Goal: Task Accomplishment & Management: Manage account settings

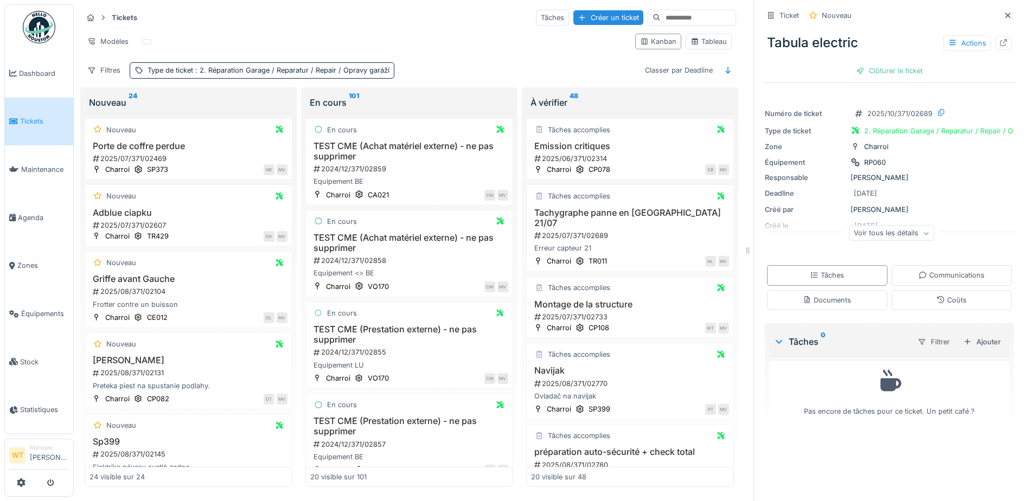
scroll to position [1657, 0]
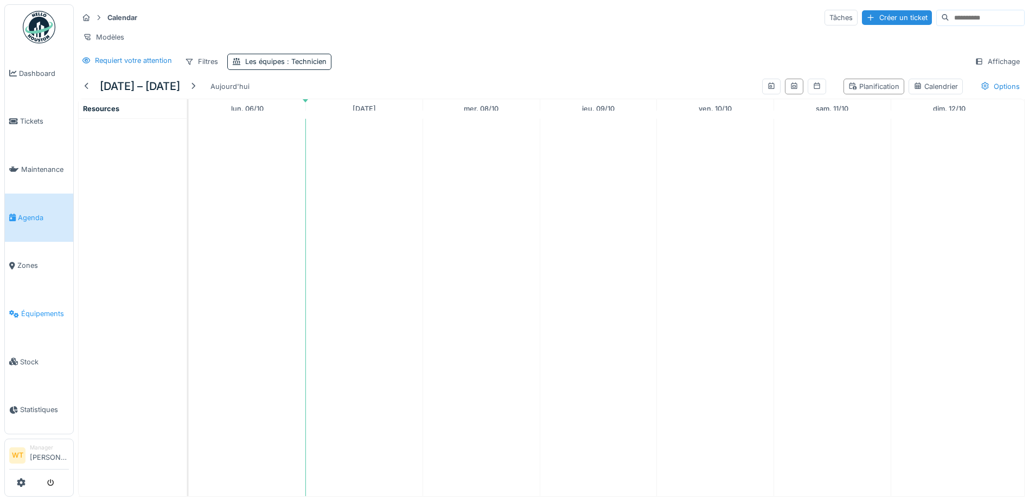
click at [44, 309] on span "Équipements" at bounding box center [45, 314] width 48 height 10
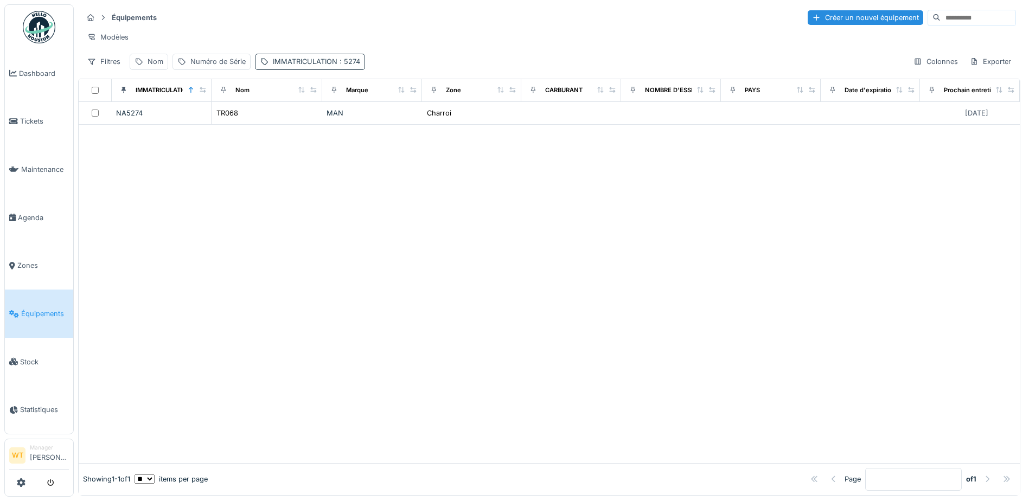
click at [292, 67] on div "IMMATRICULATION : 5274" at bounding box center [316, 61] width 87 height 10
click at [404, 120] on icon at bounding box center [406, 121] width 5 height 5
click at [344, 125] on label "IMMATRICULATION" at bounding box center [306, 121] width 84 height 13
click at [344, 125] on input "IMMATRICULATION" at bounding box center [338, 122] width 159 height 23
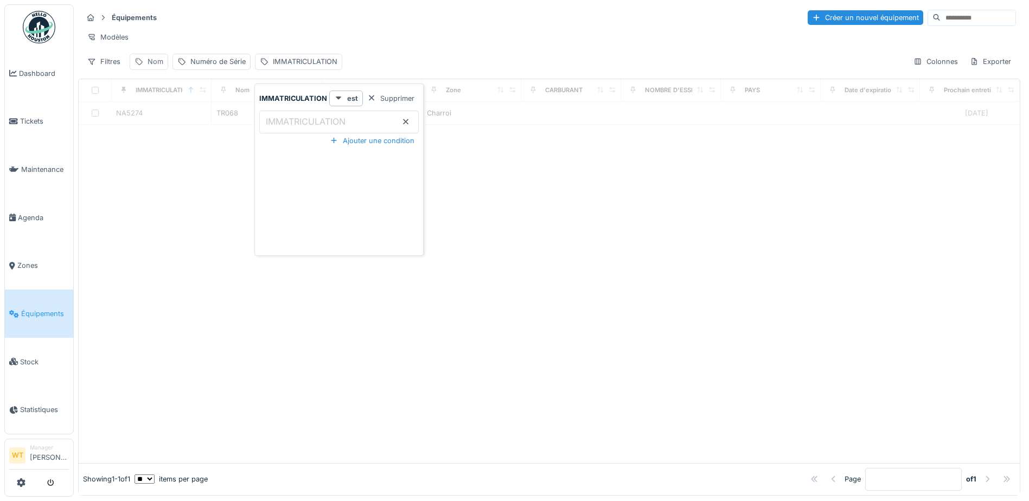
click at [164, 69] on div "Nom" at bounding box center [149, 62] width 39 height 16
click at [215, 119] on input "Nom" at bounding box center [189, 122] width 108 height 23
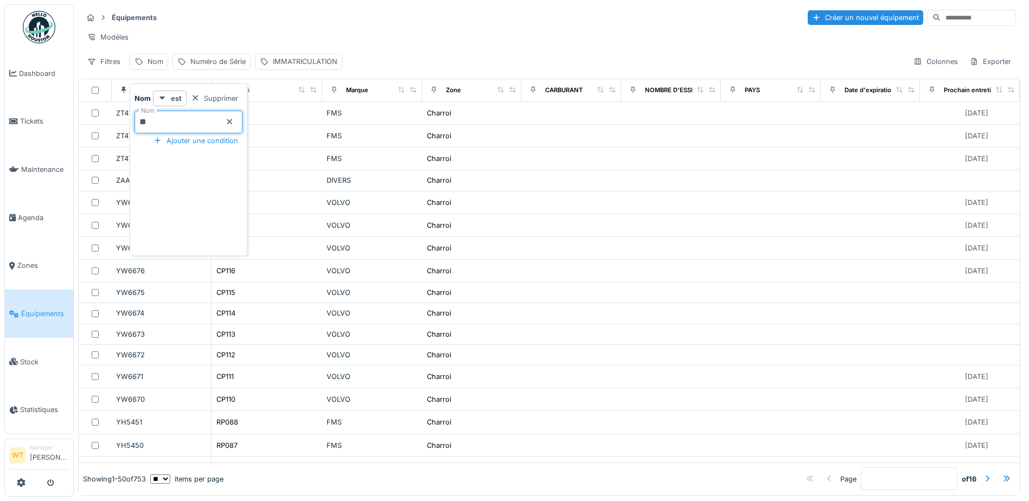
type input "**"
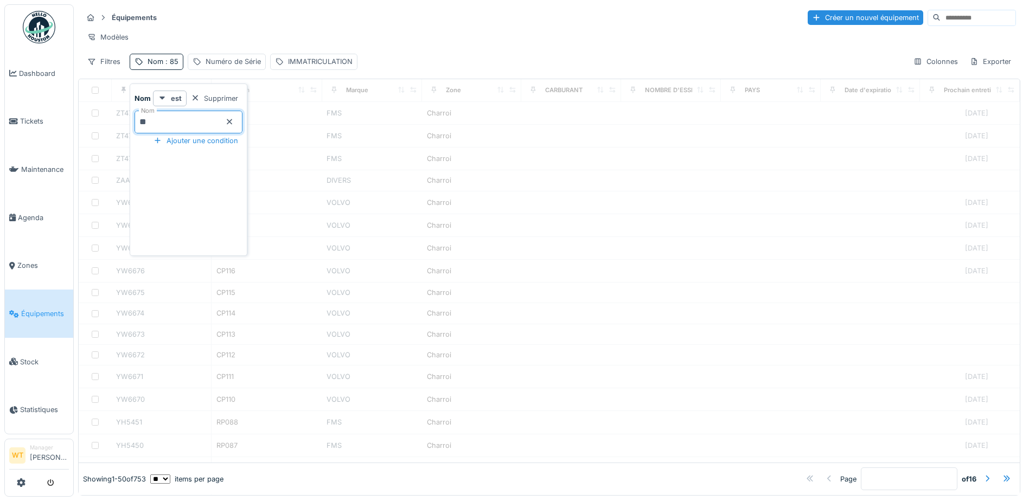
click at [244, 35] on div "Modèles" at bounding box center [549, 37] width 934 height 16
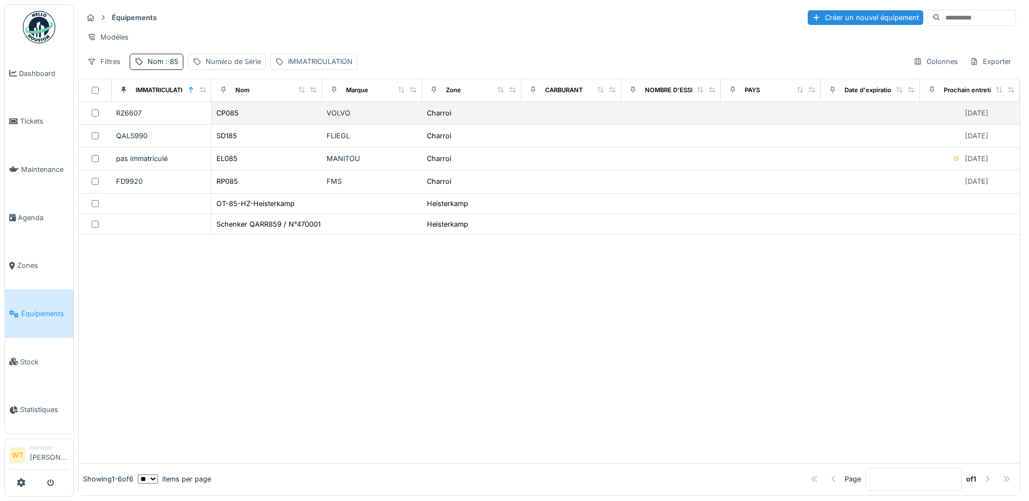
click at [264, 119] on div "CP085" at bounding box center [267, 112] width 102 height 11
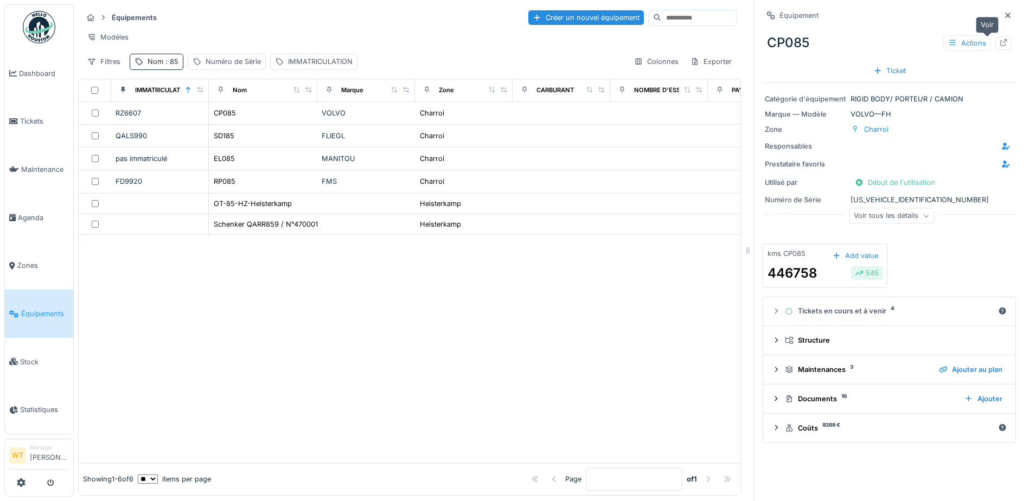
click at [1000, 42] on icon at bounding box center [1003, 42] width 7 height 7
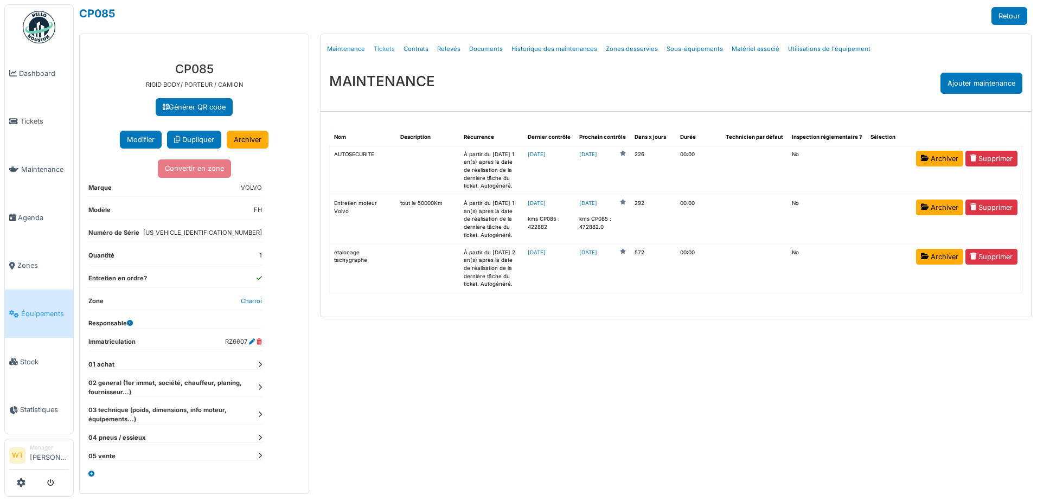
click at [377, 46] on link "Tickets" at bounding box center [384, 48] width 30 height 25
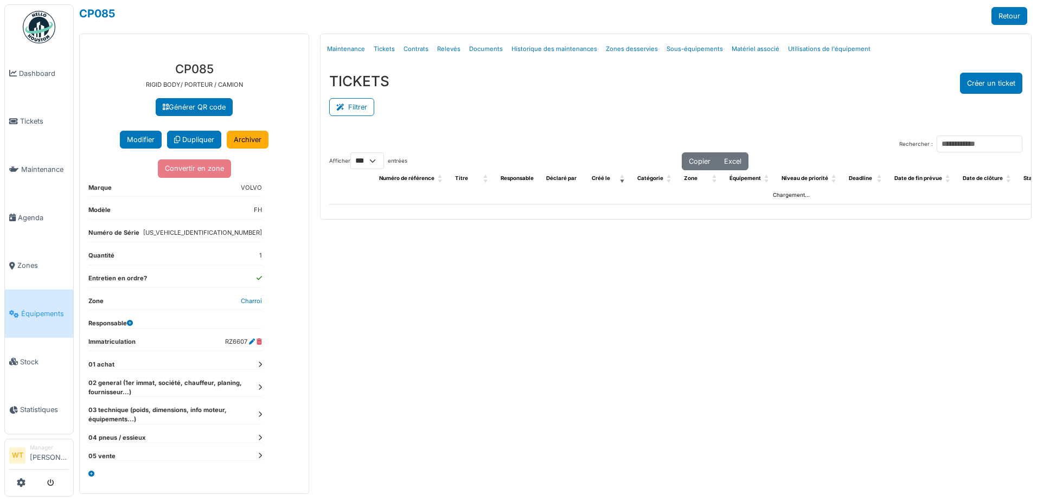
select select "***"
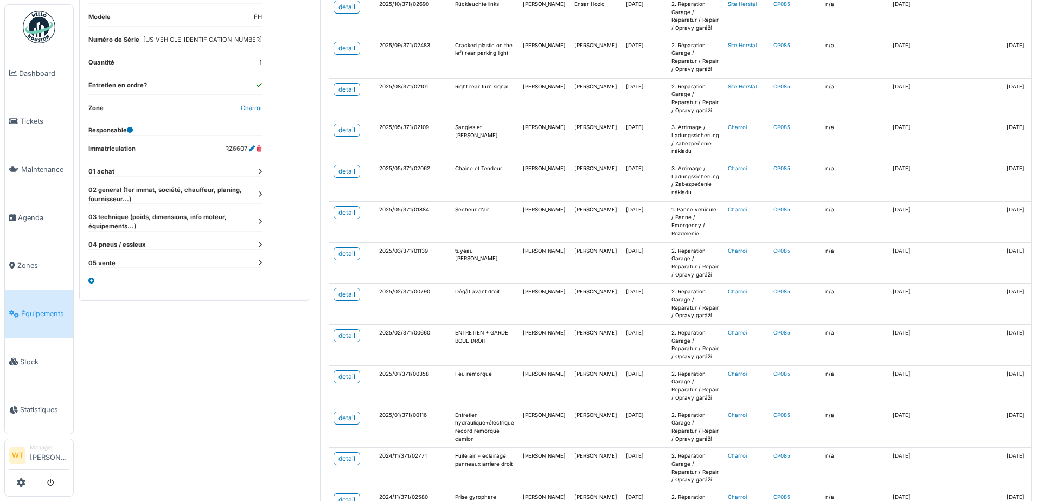
scroll to position [3, 0]
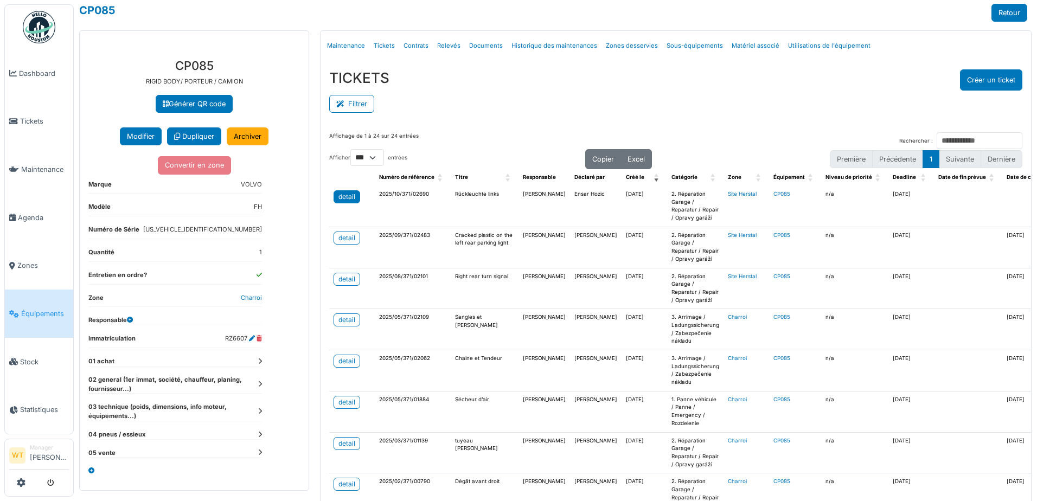
click at [335, 196] on link "detail" at bounding box center [347, 196] width 27 height 13
click at [30, 218] on span "Agenda" at bounding box center [43, 218] width 51 height 10
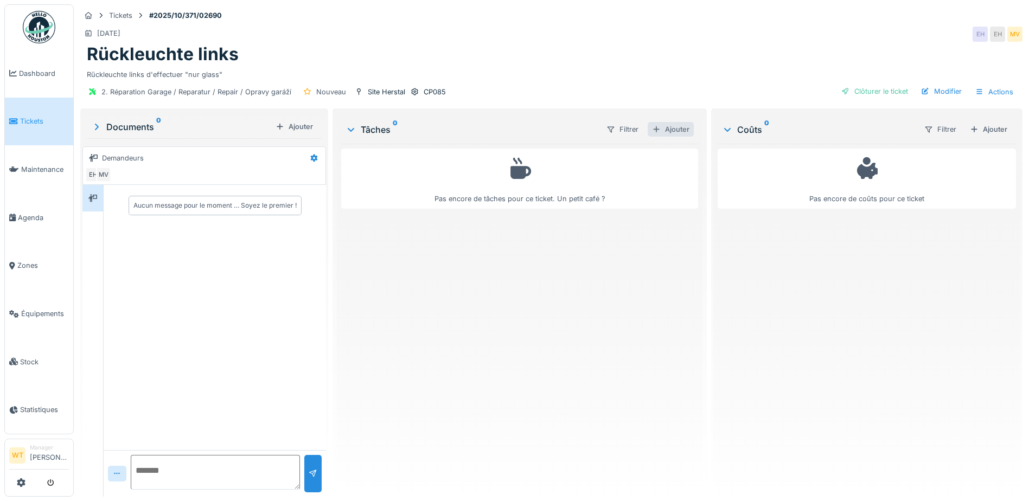
click at [671, 136] on div "Ajouter" at bounding box center [671, 129] width 46 height 15
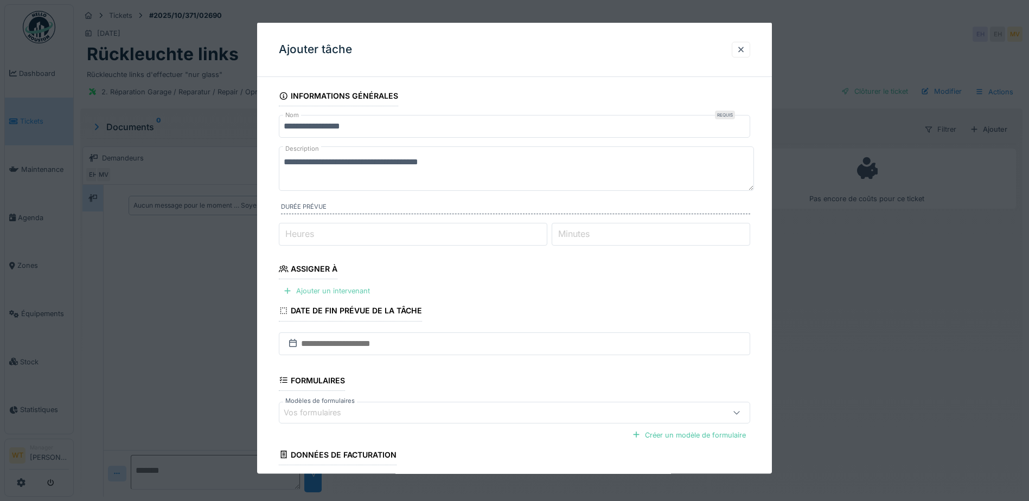
click at [349, 286] on div "Ajouter un intervenant" at bounding box center [326, 291] width 95 height 15
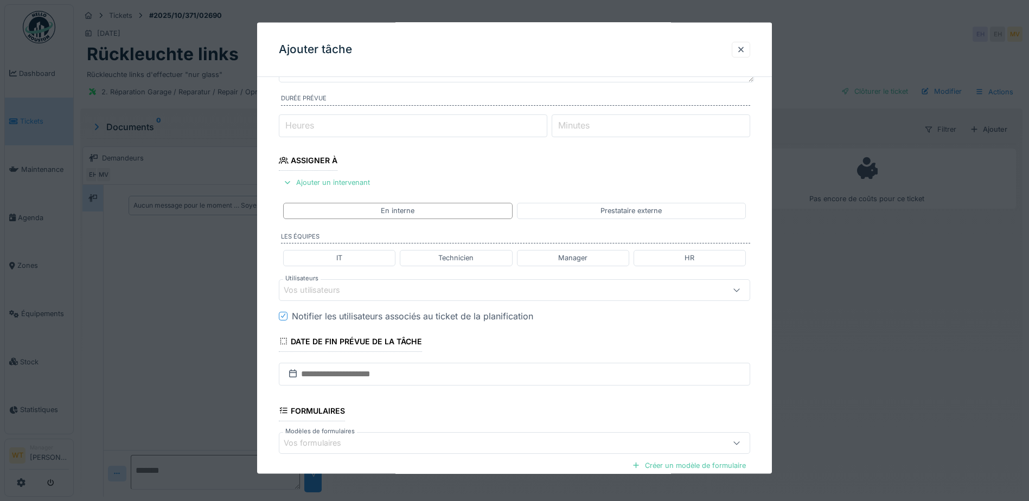
click at [442, 279] on div "Vos utilisateurs" at bounding box center [514, 290] width 471 height 22
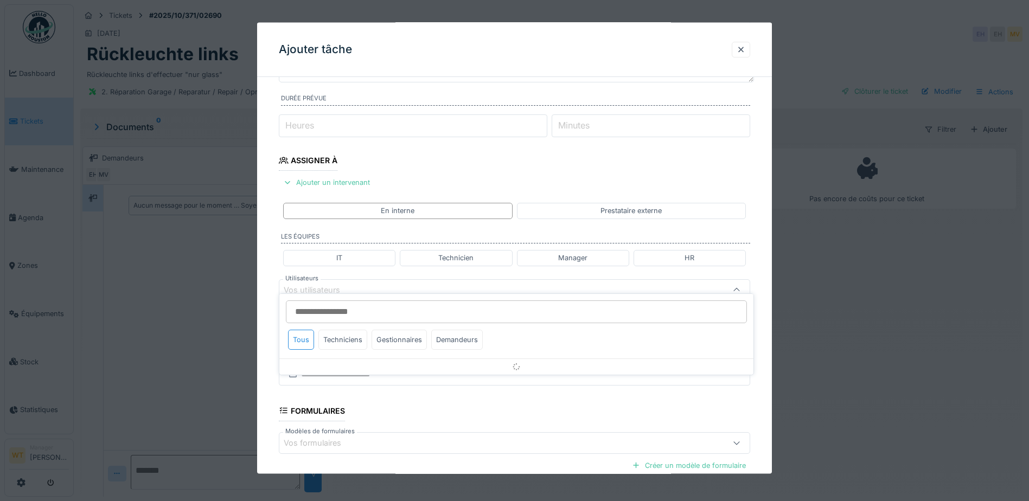
scroll to position [150, 0]
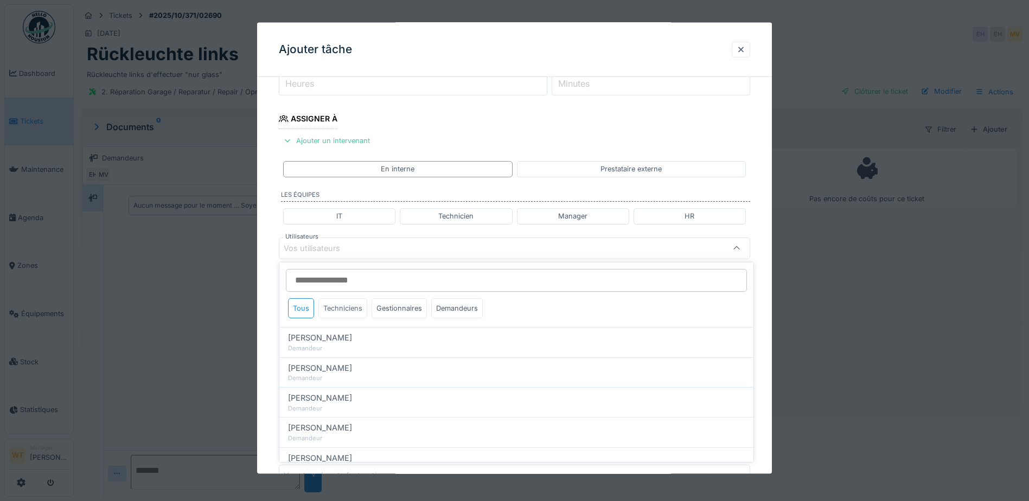
click at [350, 310] on div "Techniciens" at bounding box center [342, 308] width 49 height 20
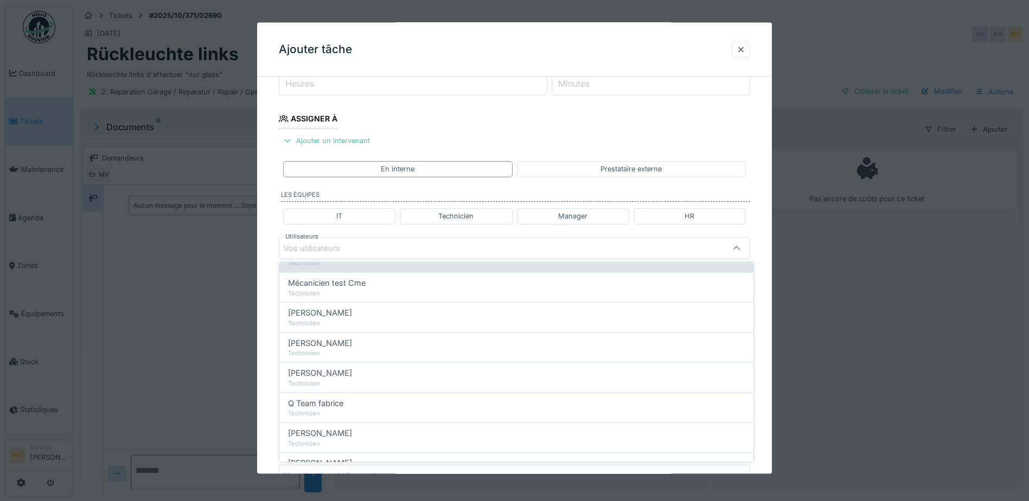
scroll to position [54, 0]
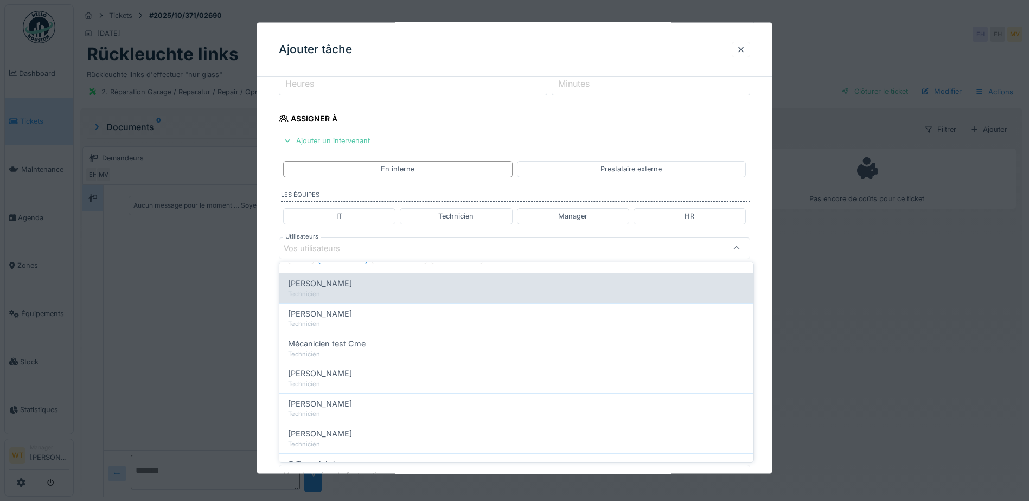
click at [347, 294] on div "Technicien" at bounding box center [516, 294] width 457 height 9
type input "****"
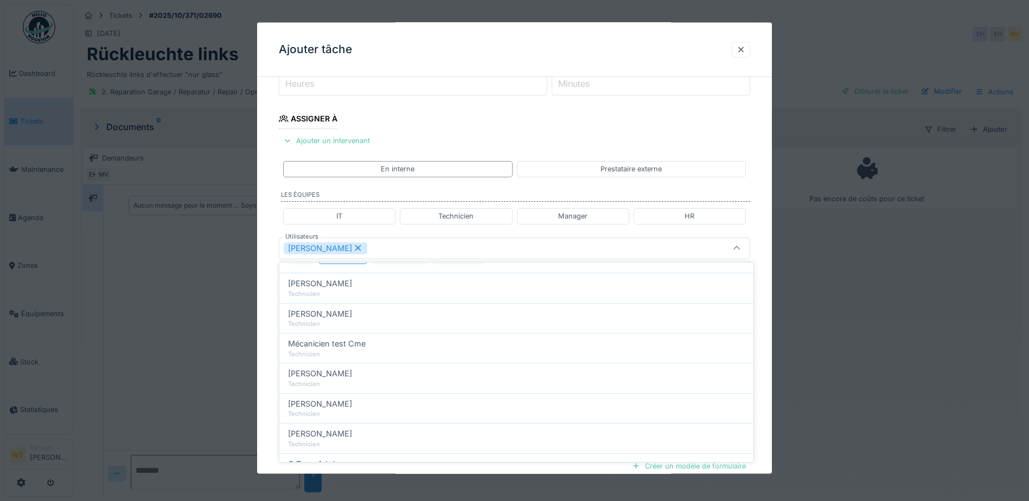
scroll to position [0, 0]
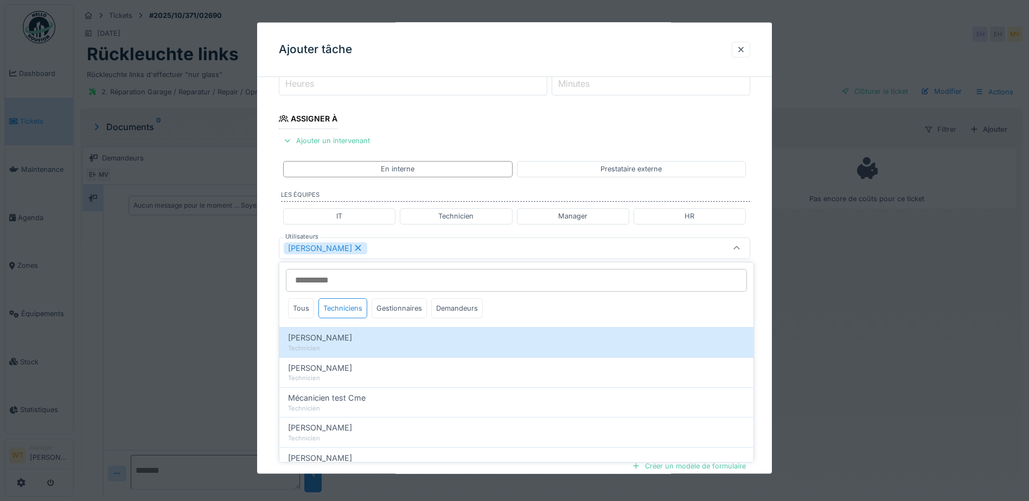
click at [397, 252] on div "Ivan Marcius" at bounding box center [487, 248] width 406 height 12
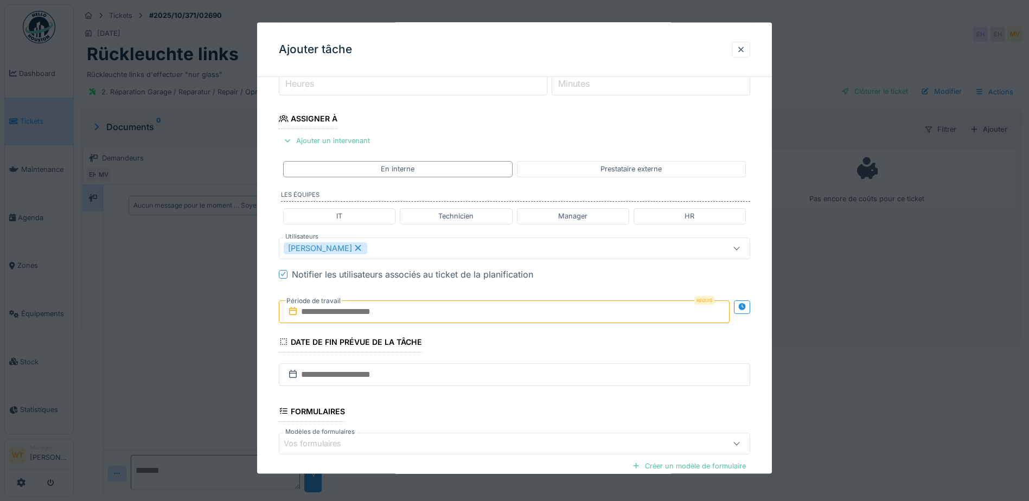
click at [373, 317] on input "text" at bounding box center [504, 311] width 451 height 23
click at [474, 400] on div "7" at bounding box center [471, 400] width 15 height 16
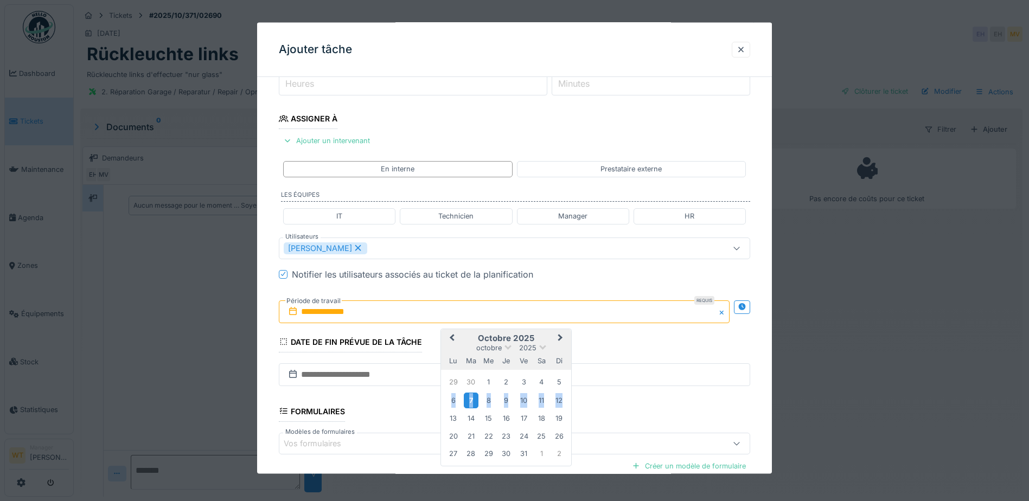
click at [474, 400] on div "7" at bounding box center [471, 400] width 15 height 16
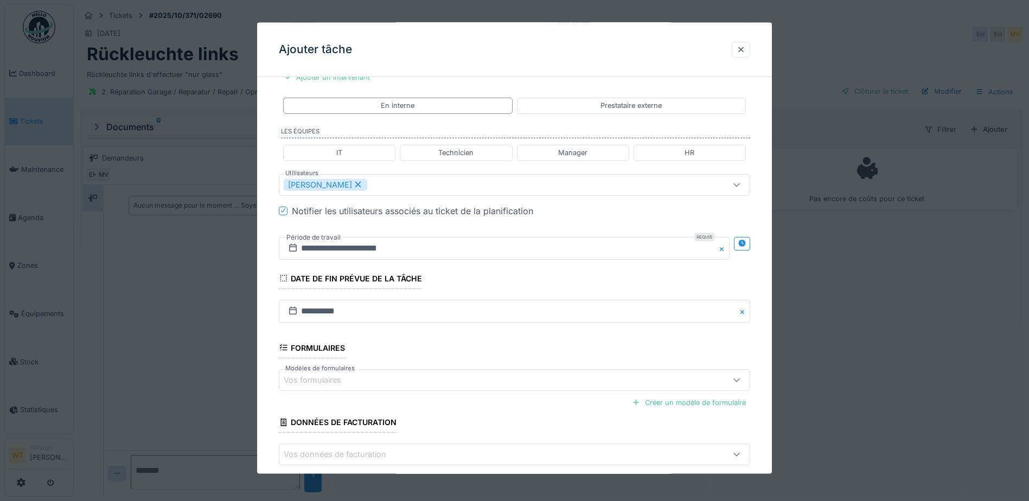
scroll to position [267, 0]
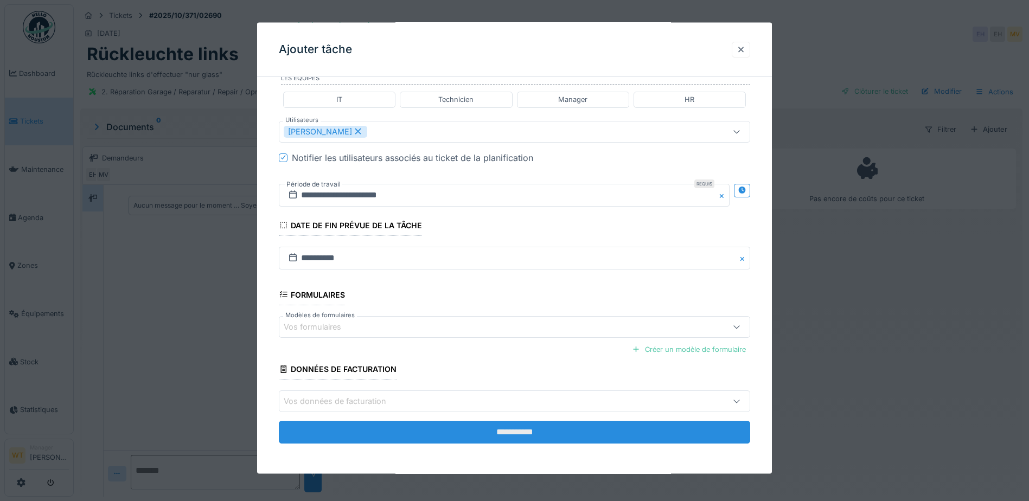
click at [411, 423] on input "**********" at bounding box center [514, 432] width 471 height 23
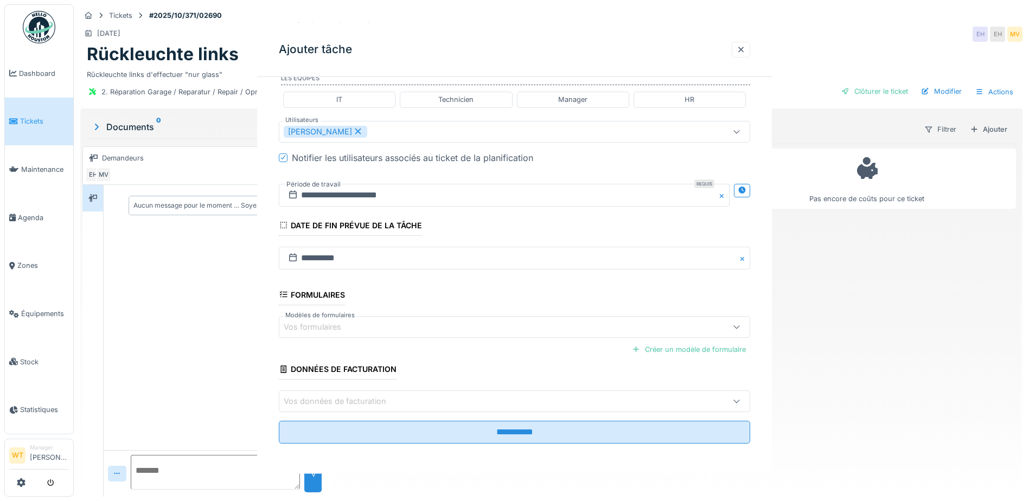
scroll to position [0, 0]
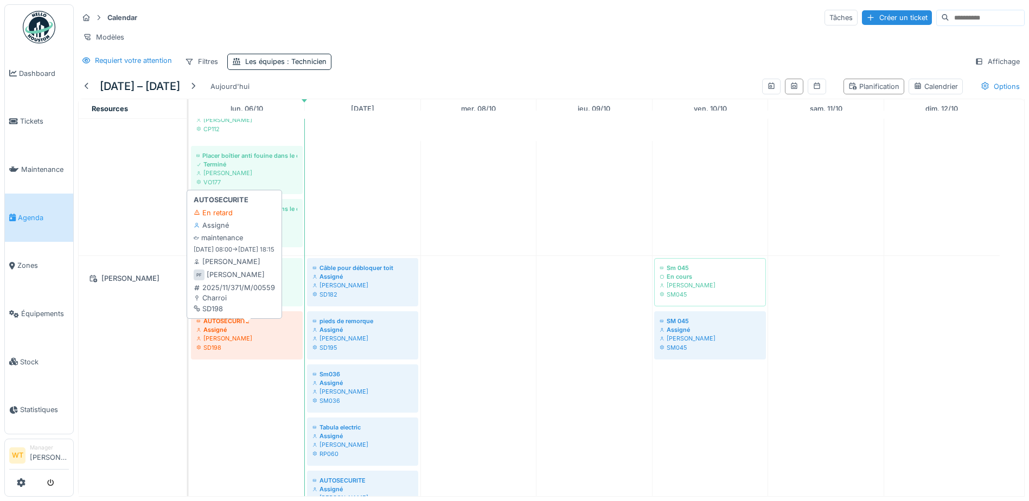
click at [265, 343] on div "[PERSON_NAME]" at bounding box center [246, 338] width 101 height 9
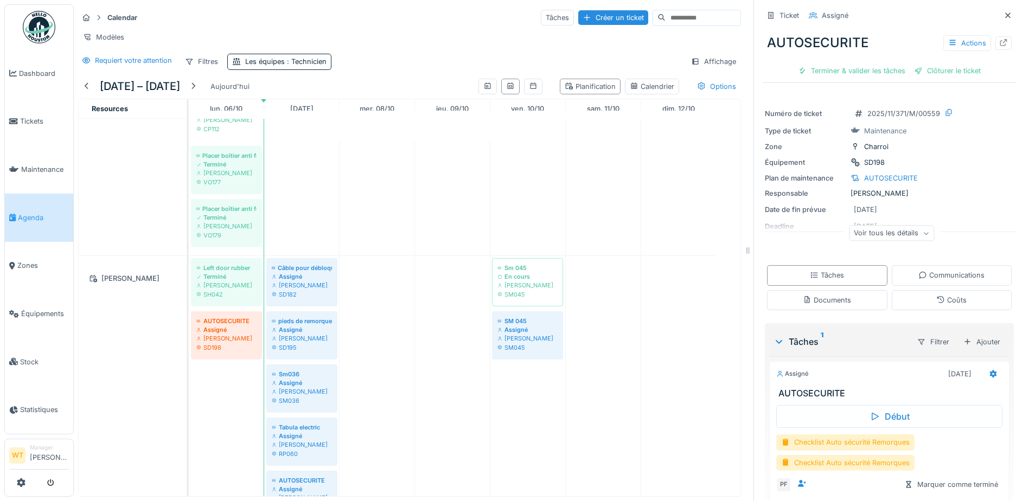
click at [864, 232] on div "Voir tous les détails" at bounding box center [891, 234] width 85 height 16
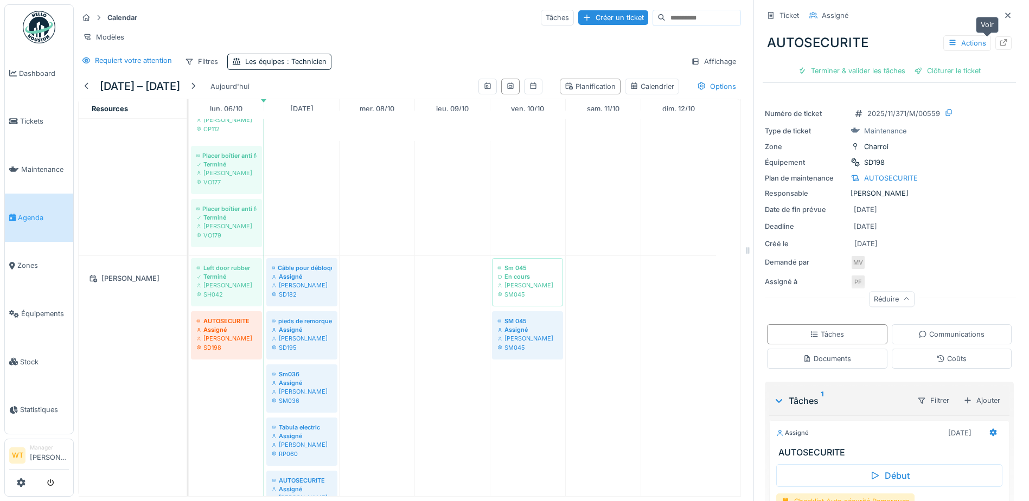
click at [996, 43] on div at bounding box center [1004, 43] width 16 height 14
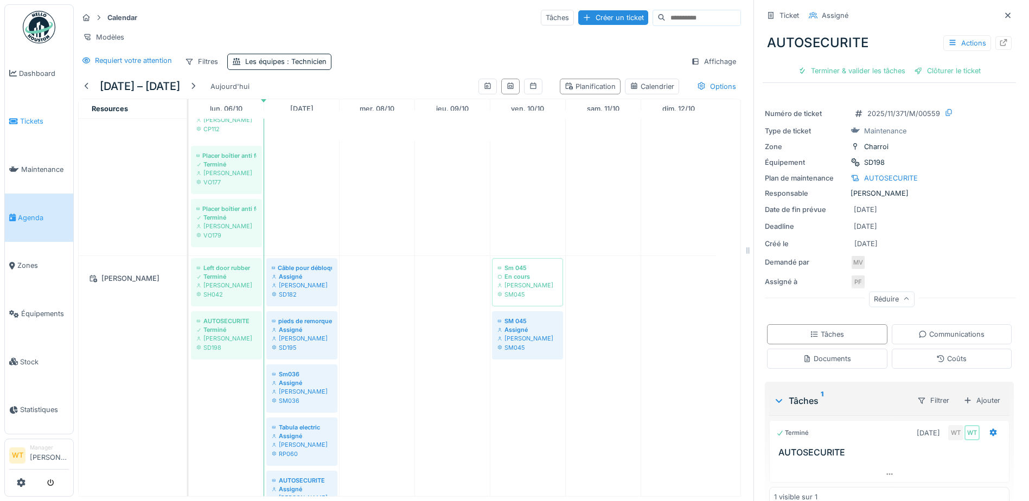
click at [34, 132] on link "Tickets" at bounding box center [39, 122] width 68 height 48
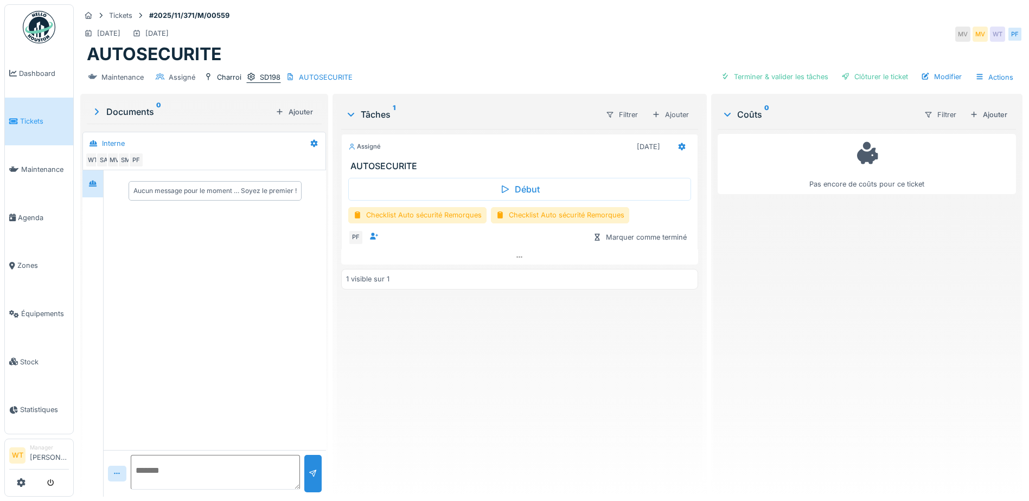
click at [261, 74] on div "SD198" at bounding box center [270, 77] width 21 height 10
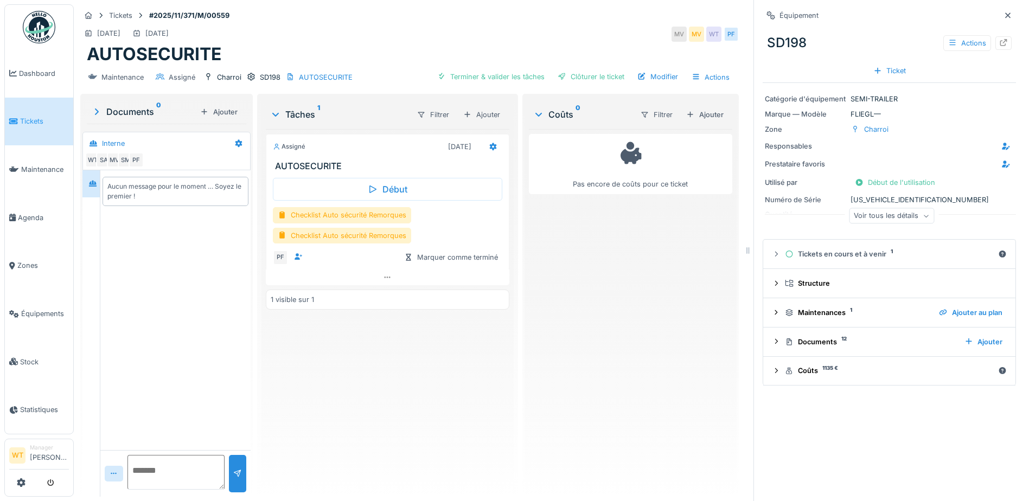
click at [874, 214] on div "Voir tous les détails" at bounding box center [891, 216] width 85 height 16
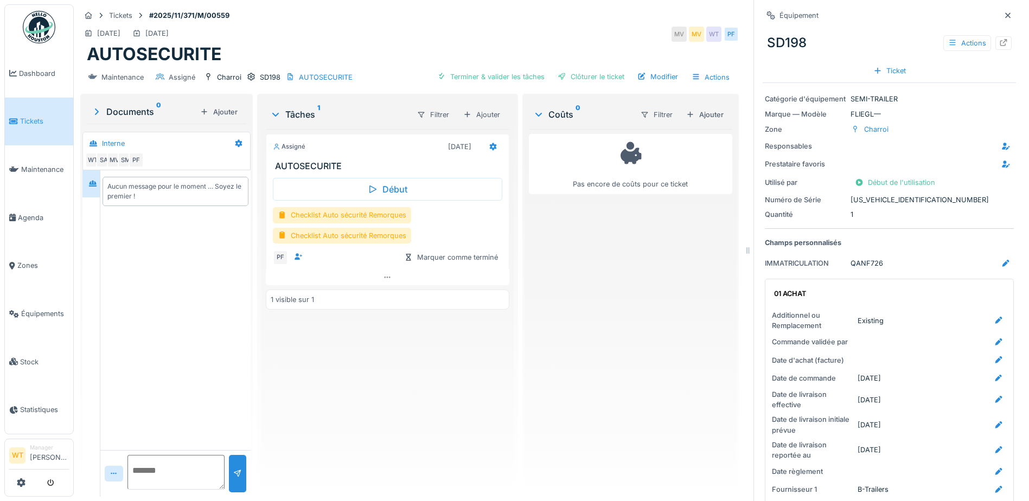
click at [637, 340] on div "Pas encore de coûts pour ce ticket" at bounding box center [630, 308] width 203 height 359
click at [489, 142] on div at bounding box center [493, 147] width 9 height 10
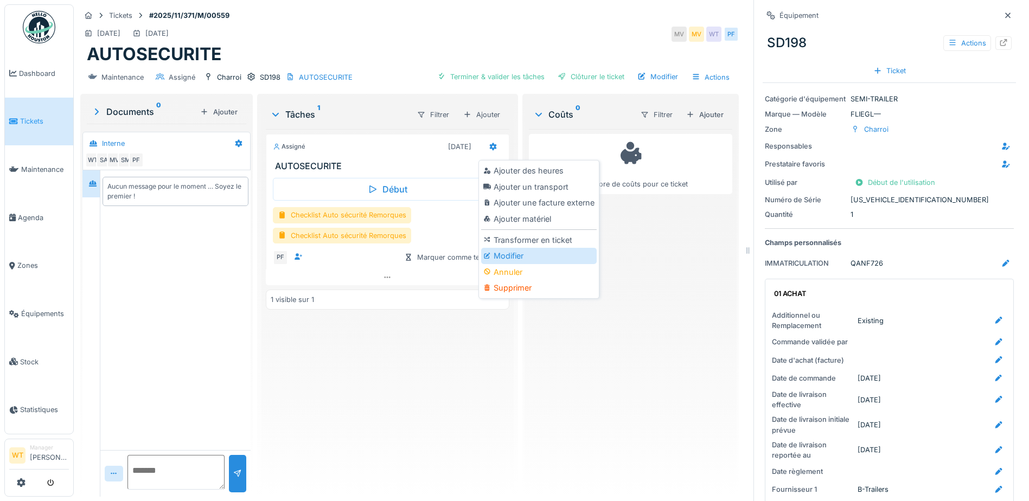
click at [515, 256] on div "Modifier" at bounding box center [539, 256] width 116 height 16
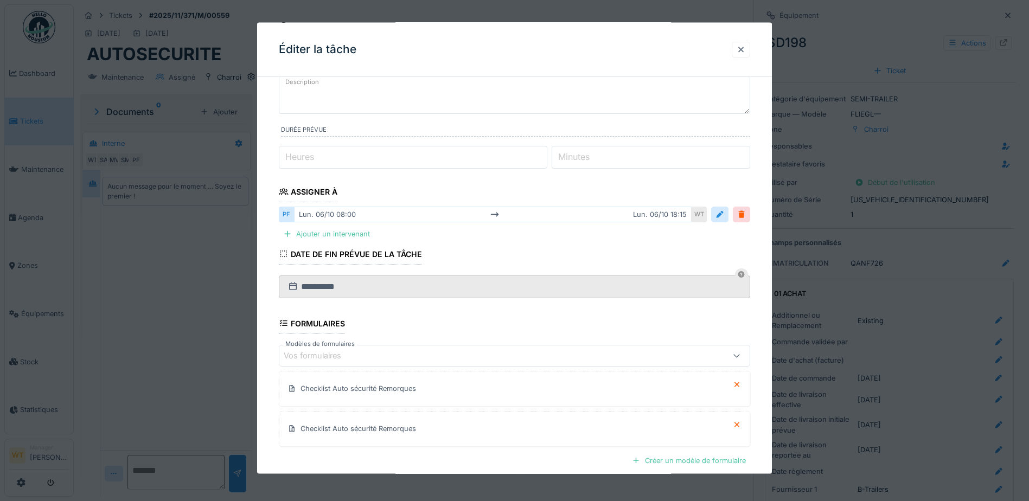
scroll to position [188, 0]
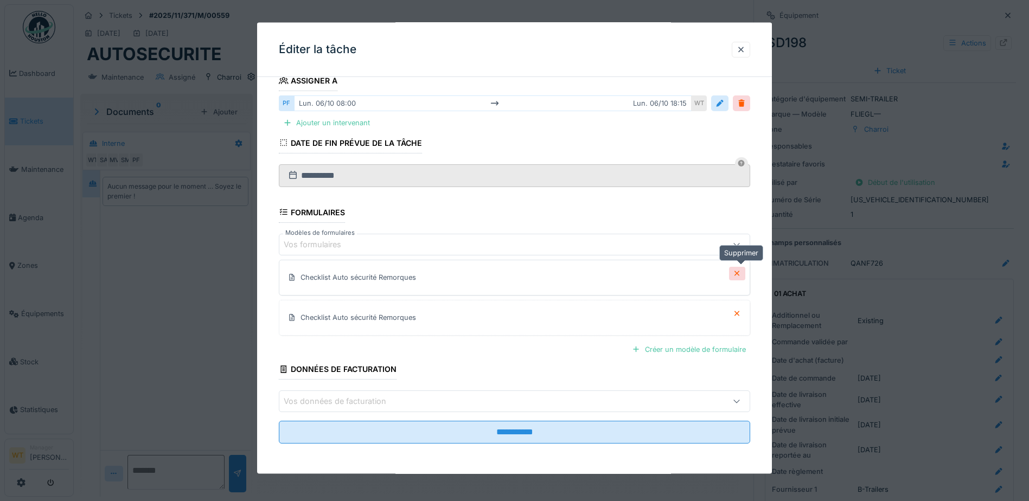
click at [741, 276] on icon at bounding box center [737, 273] width 9 height 7
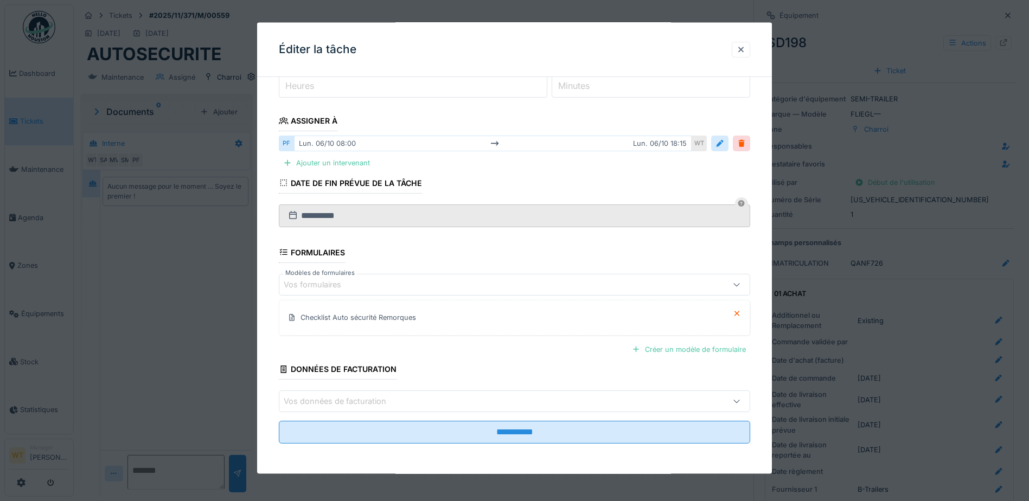
scroll to position [8, 0]
click at [529, 445] on fieldset "**********" at bounding box center [514, 195] width 471 height 515
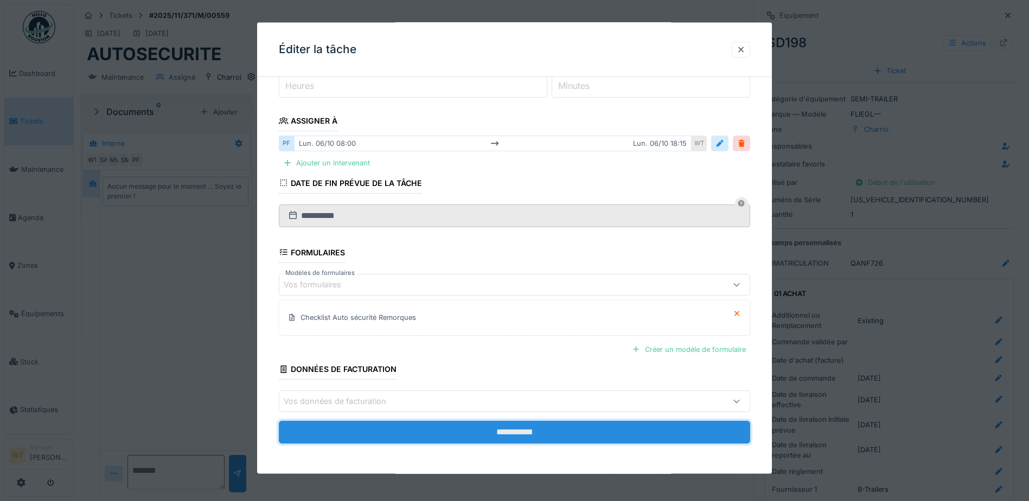
click at [527, 431] on input "**********" at bounding box center [514, 432] width 471 height 23
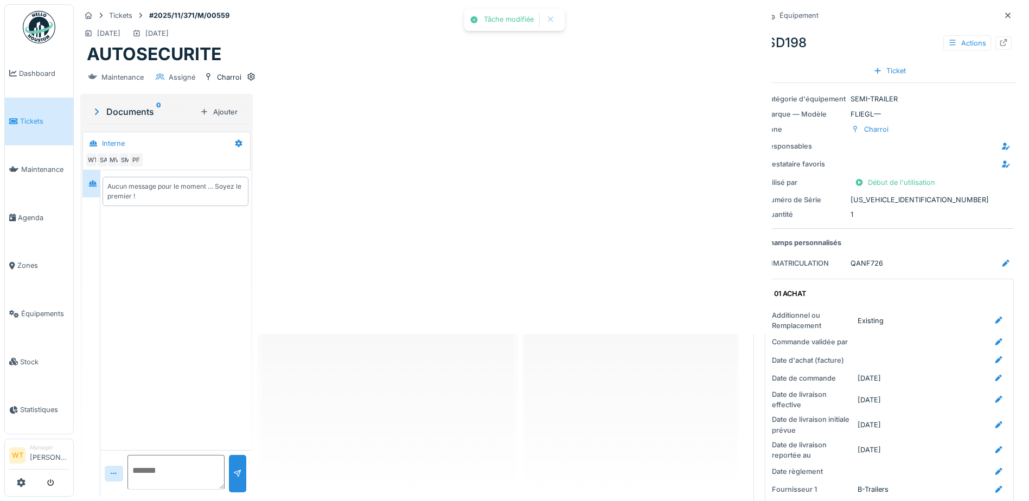
scroll to position [0, 0]
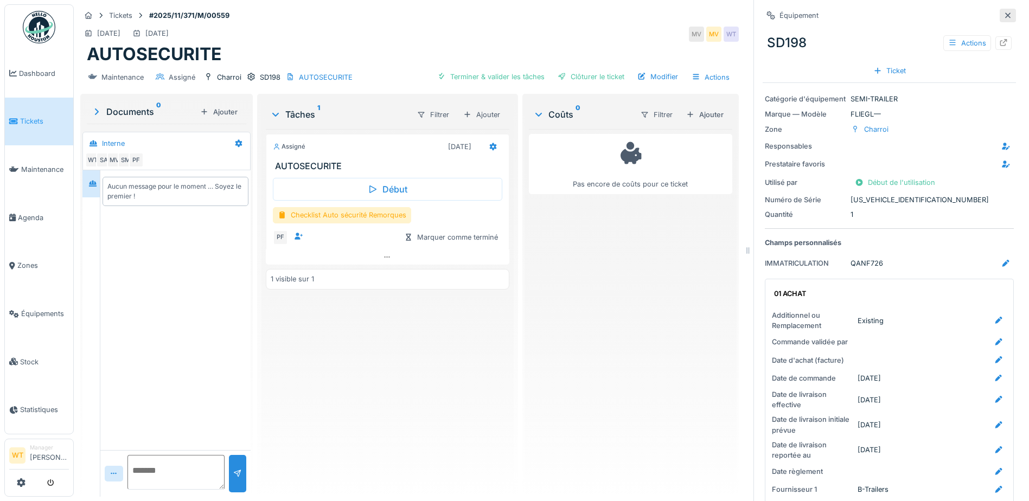
click at [1004, 12] on icon at bounding box center [1008, 15] width 9 height 7
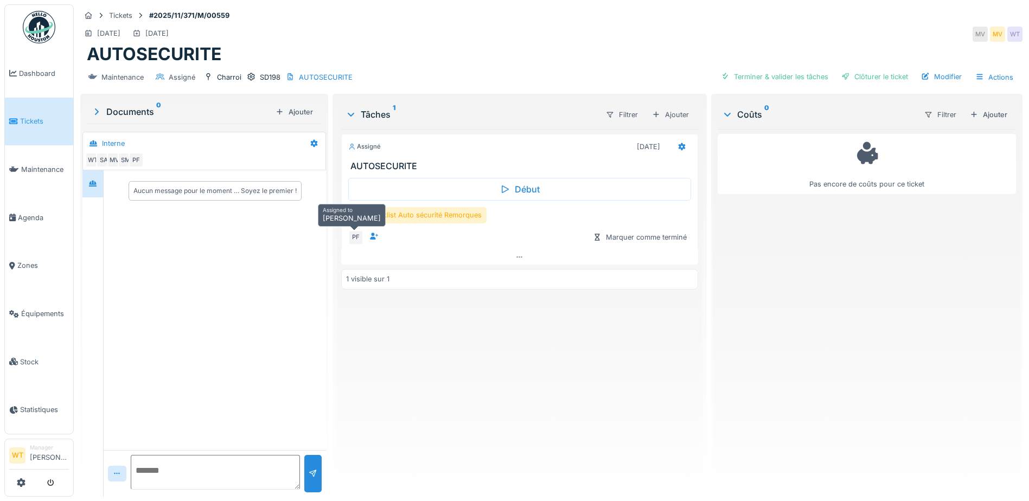
click at [354, 230] on div "PF" at bounding box center [355, 237] width 15 height 15
click at [455, 212] on div "Checklist Auto sécurité Remorques" at bounding box center [417, 215] width 138 height 16
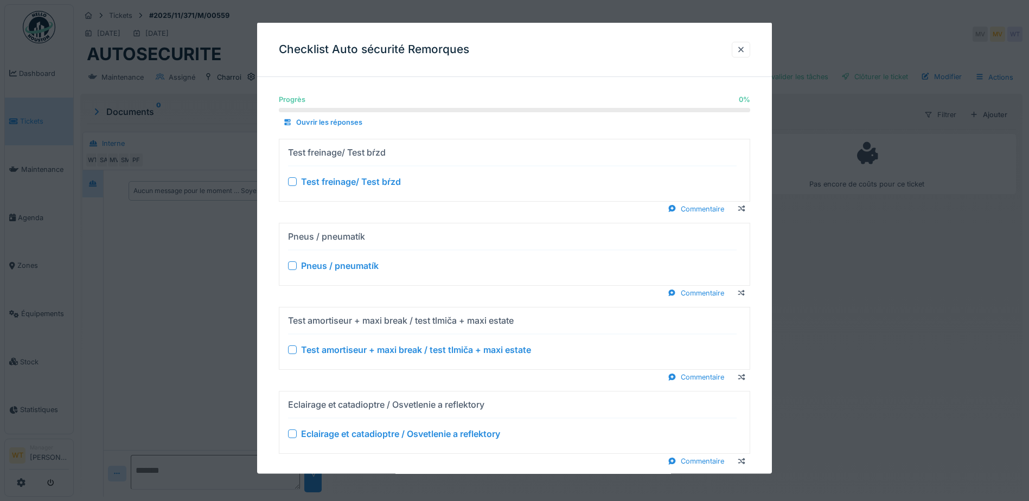
click at [292, 181] on div at bounding box center [292, 181] width 9 height 9
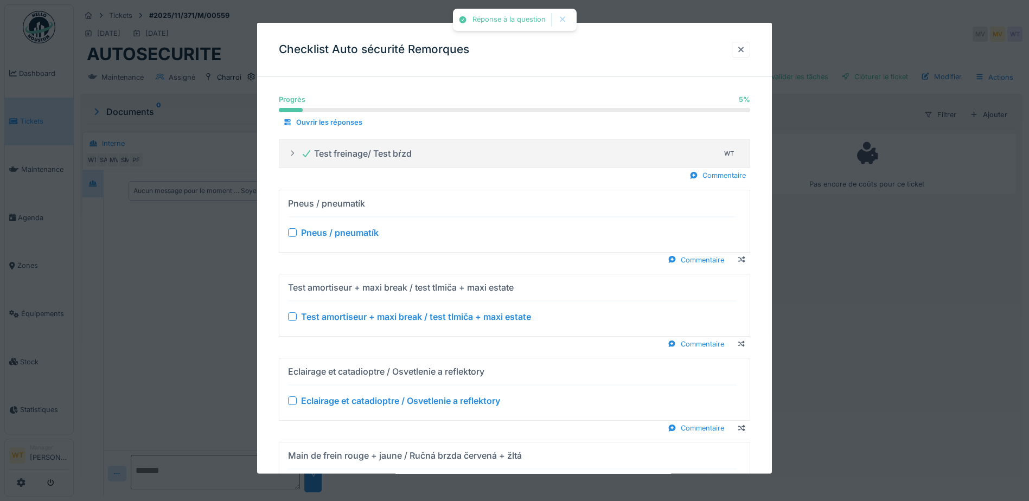
click at [290, 232] on div at bounding box center [292, 232] width 9 height 9
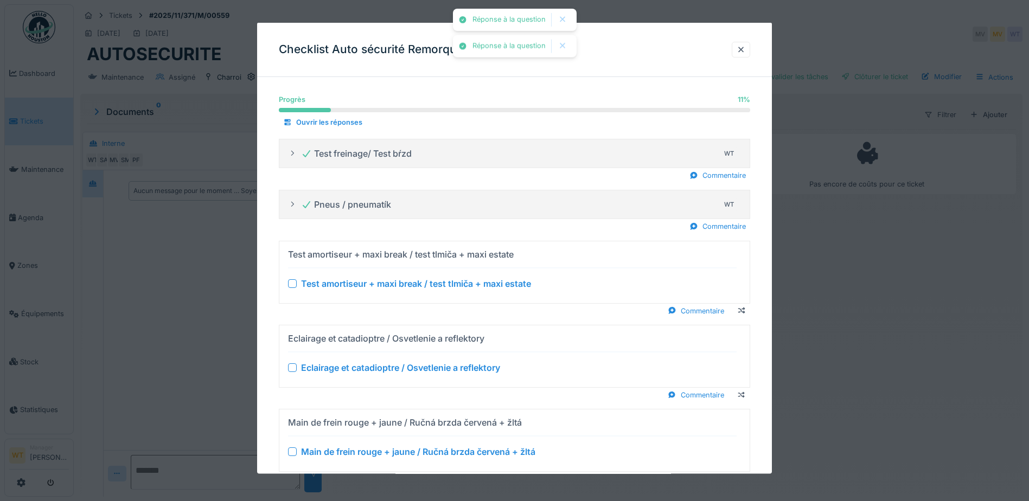
click at [293, 280] on div at bounding box center [292, 283] width 9 height 9
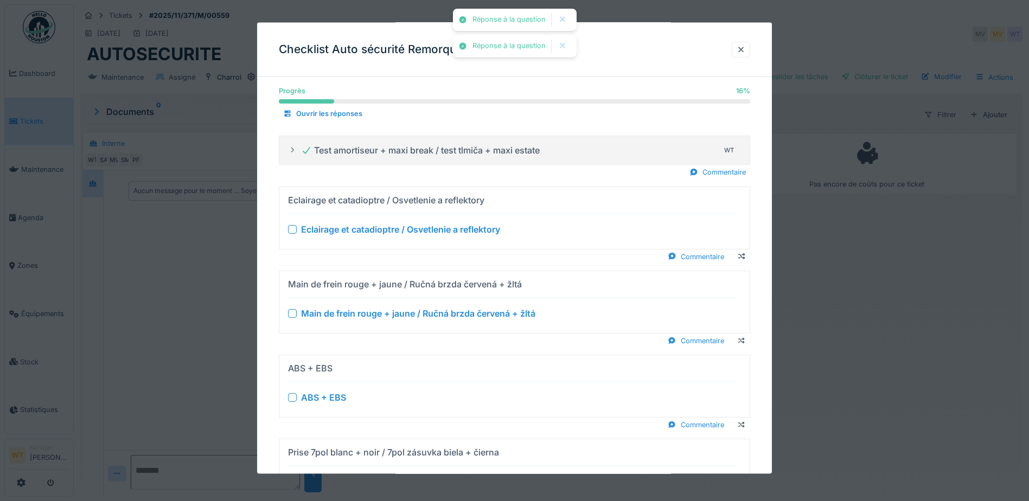
scroll to position [109, 0]
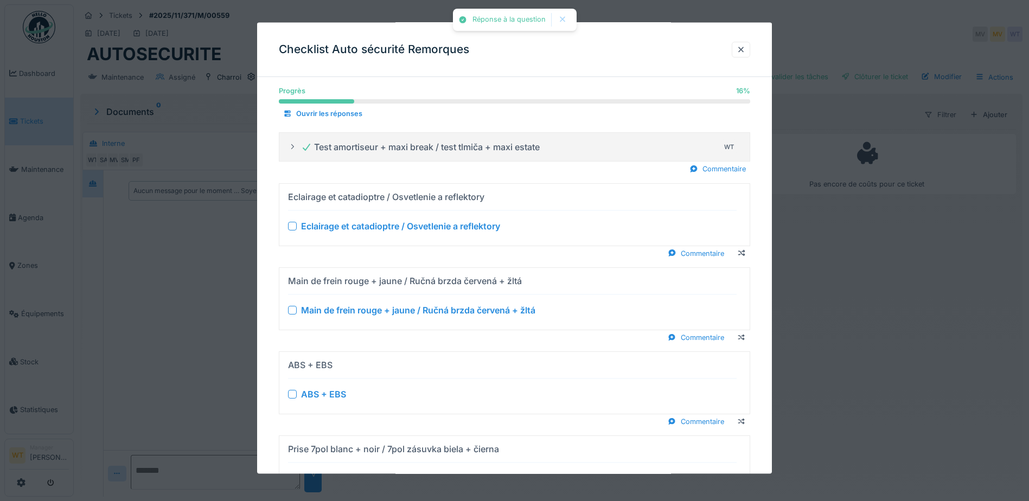
click at [297, 227] on div at bounding box center [292, 225] width 9 height 9
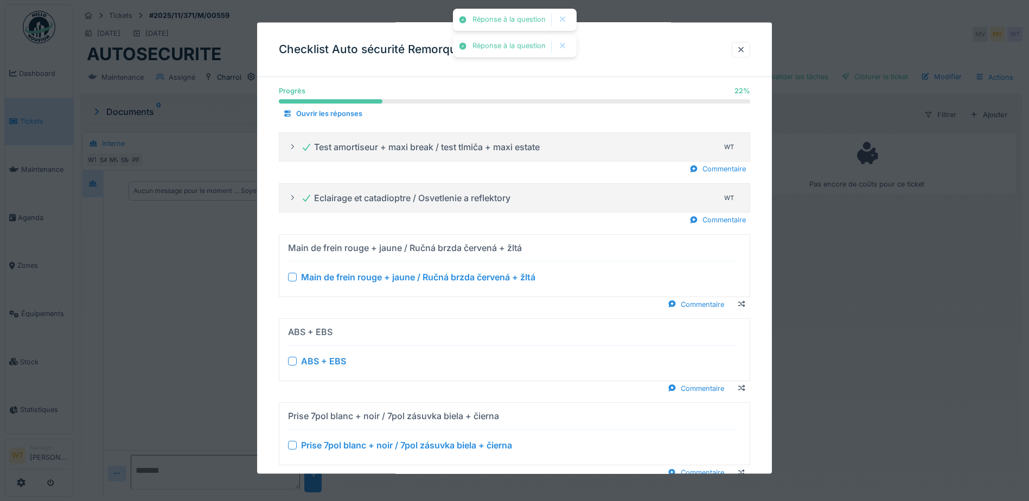
click at [294, 272] on div at bounding box center [292, 276] width 9 height 9
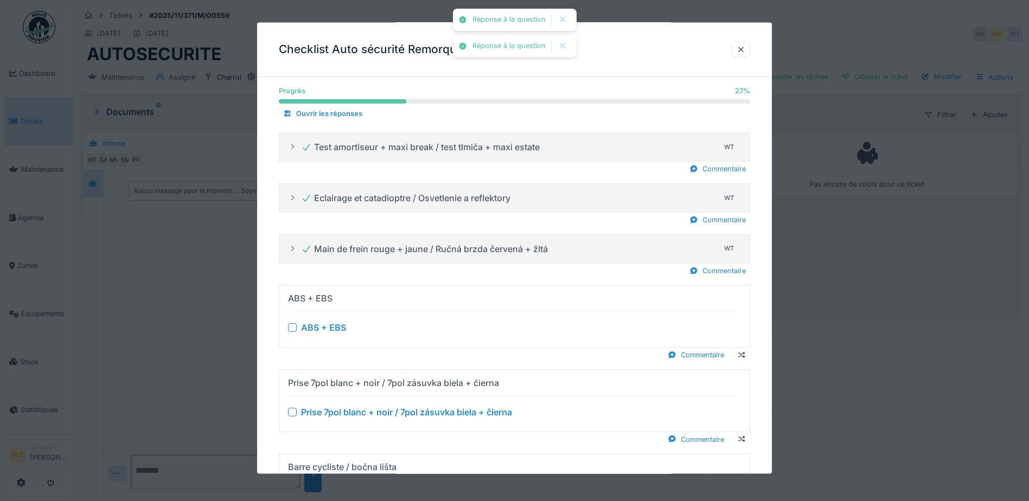
click at [298, 323] on div "ABS + EBS" at bounding box center [512, 327] width 449 height 13
click at [292, 327] on div at bounding box center [292, 327] width 9 height 9
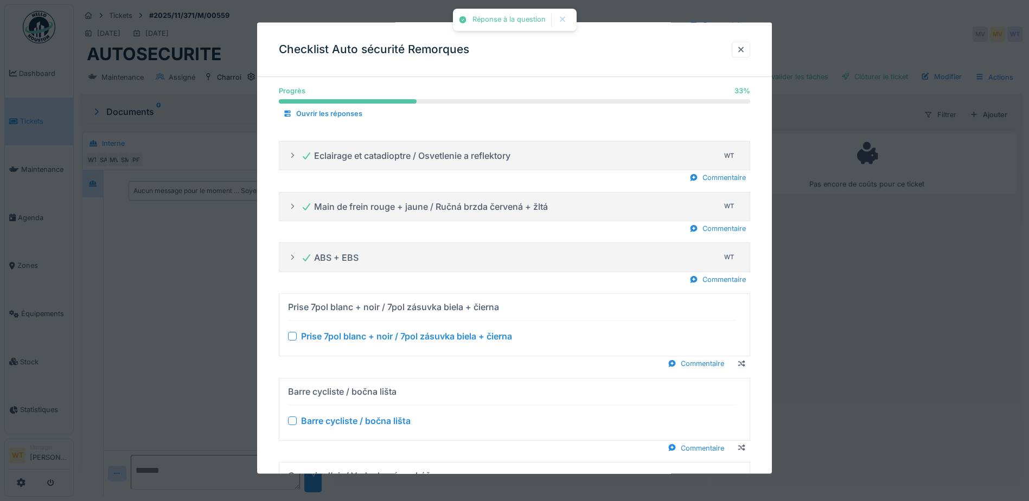
scroll to position [271, 0]
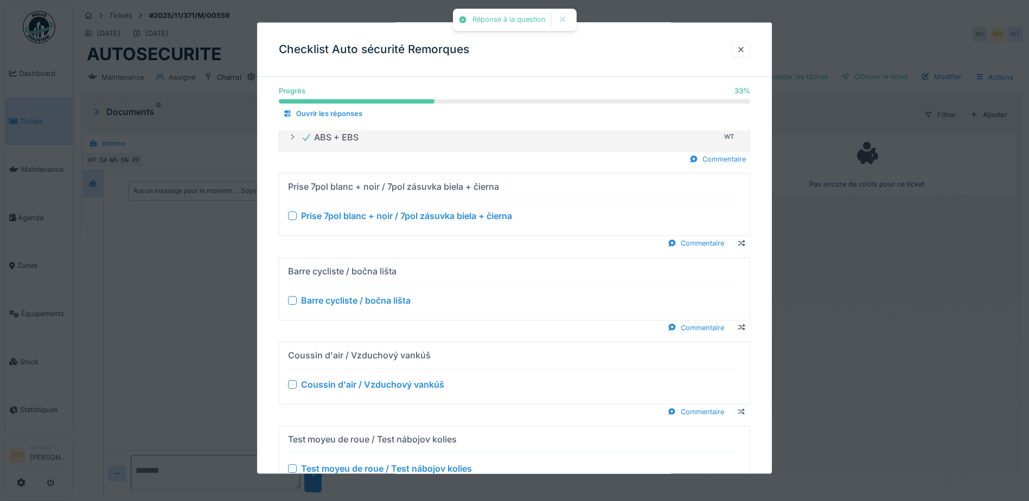
click at [295, 214] on div at bounding box center [292, 216] width 9 height 9
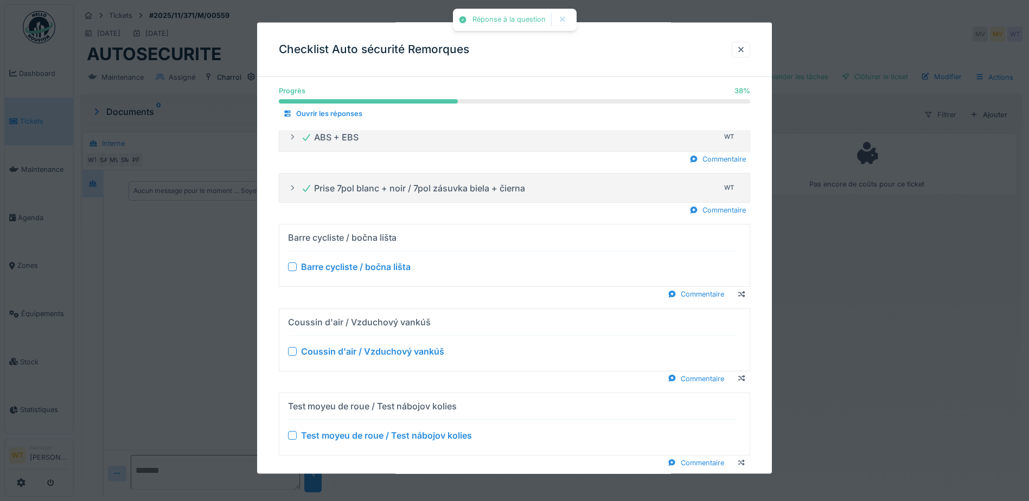
click at [294, 270] on div at bounding box center [292, 267] width 9 height 9
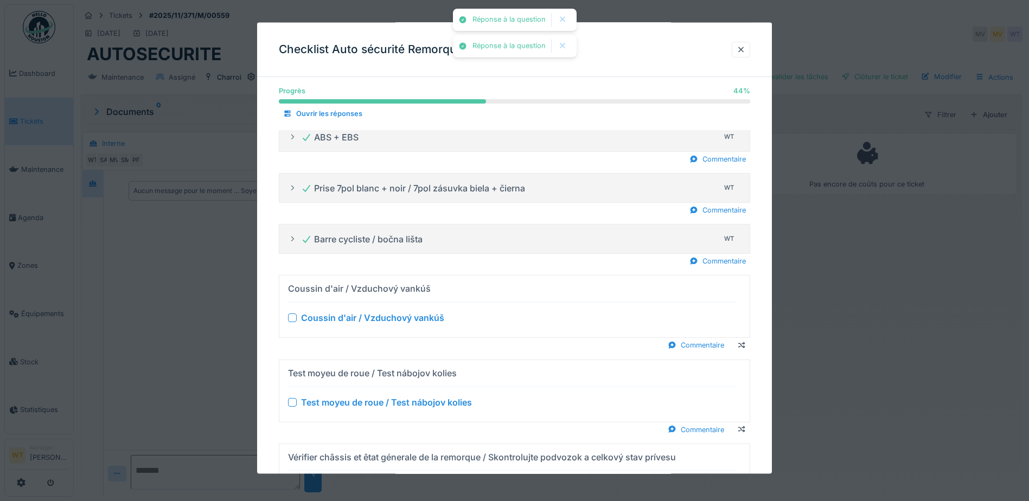
click at [294, 318] on div at bounding box center [292, 318] width 9 height 9
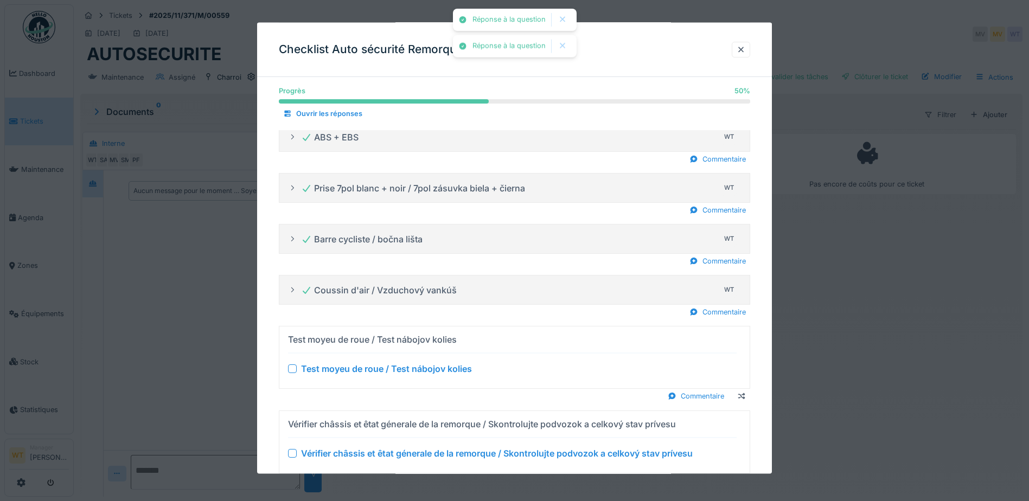
scroll to position [488, 0]
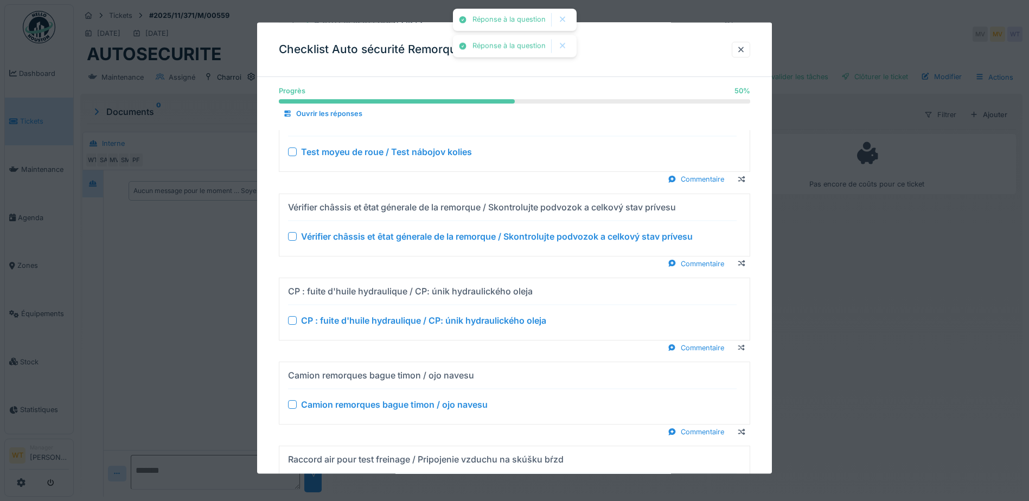
click at [294, 239] on div at bounding box center [292, 236] width 9 height 9
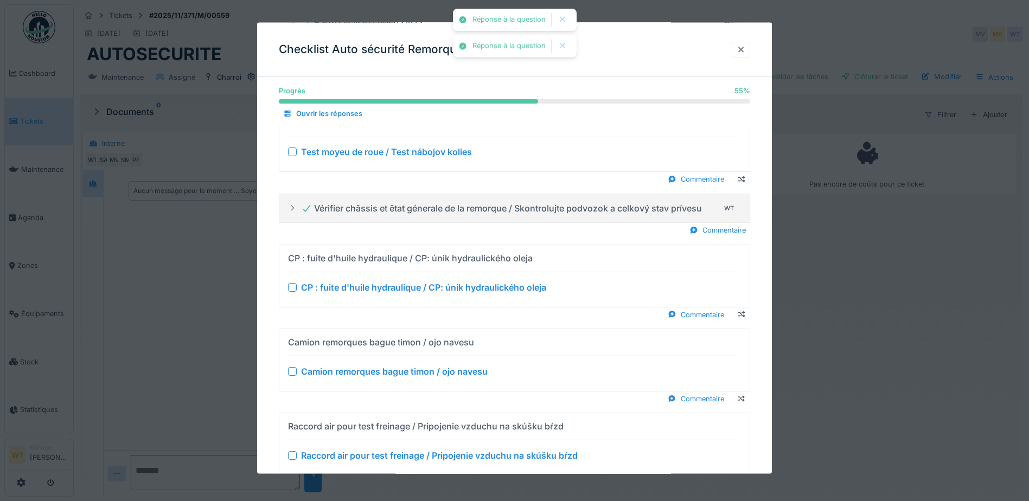
click at [290, 148] on div at bounding box center [292, 152] width 9 height 9
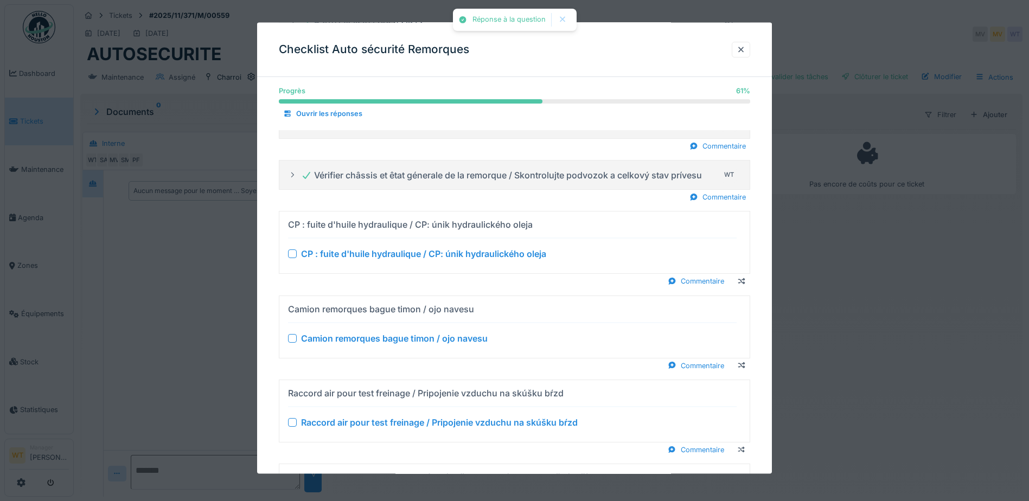
click at [291, 250] on div at bounding box center [292, 254] width 9 height 9
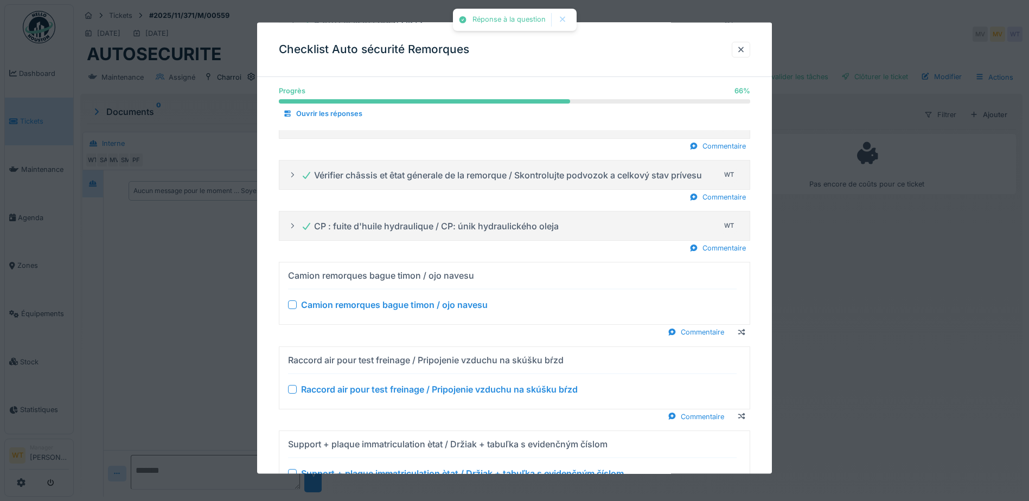
click at [291, 304] on div at bounding box center [292, 305] width 9 height 9
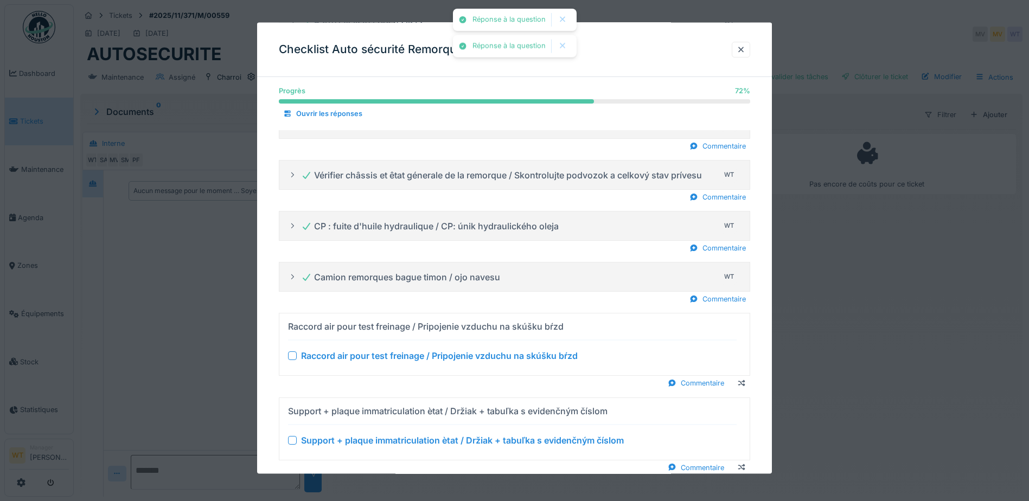
click at [294, 352] on div at bounding box center [292, 356] width 9 height 9
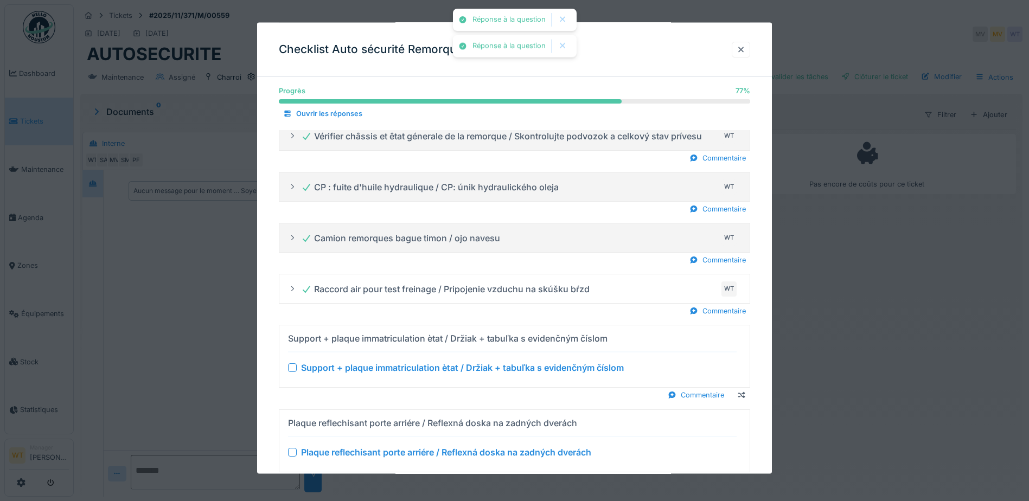
scroll to position [597, 0]
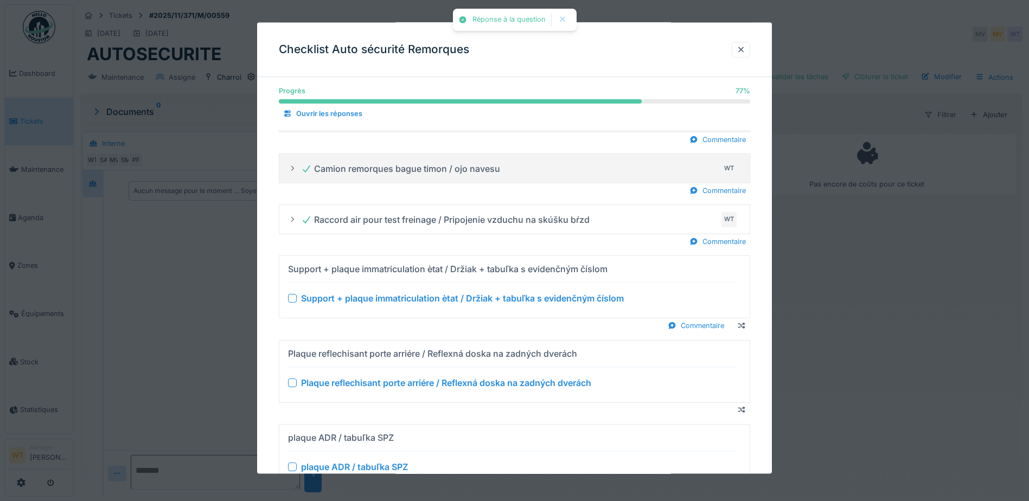
click at [293, 299] on div at bounding box center [292, 298] width 9 height 9
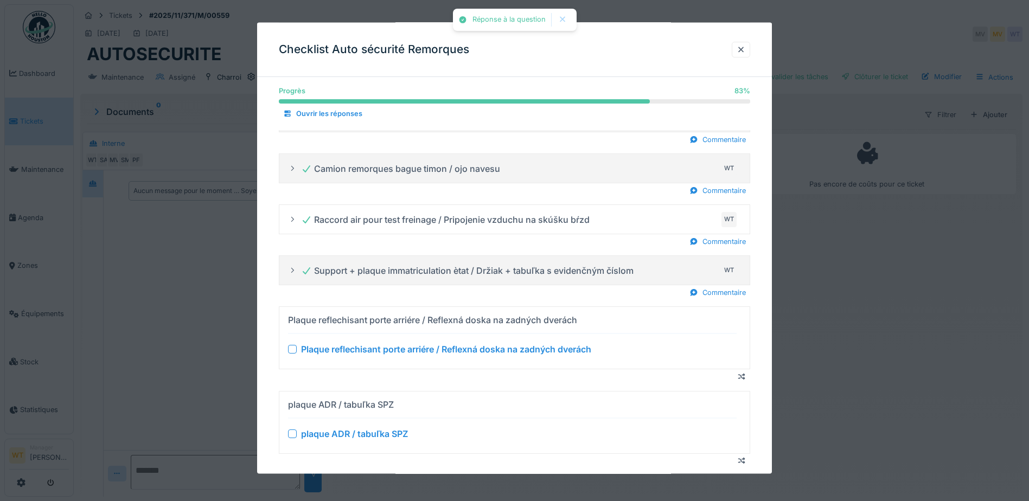
click at [295, 350] on div at bounding box center [292, 349] width 9 height 9
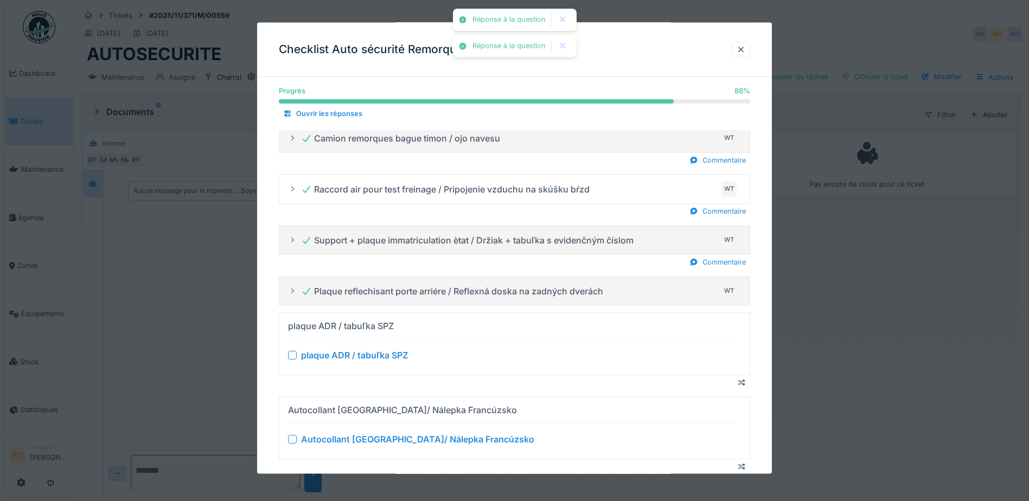
scroll to position [656, 0]
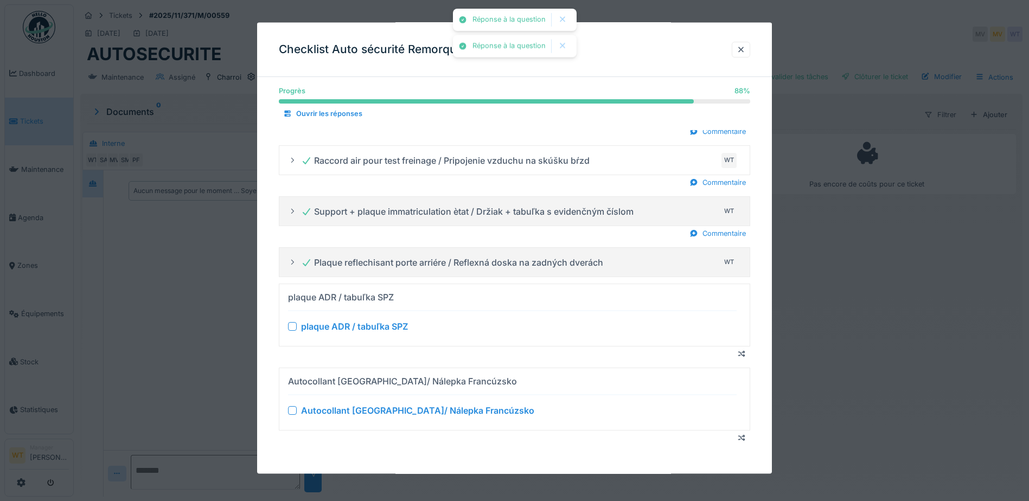
click at [295, 325] on div at bounding box center [292, 326] width 9 height 9
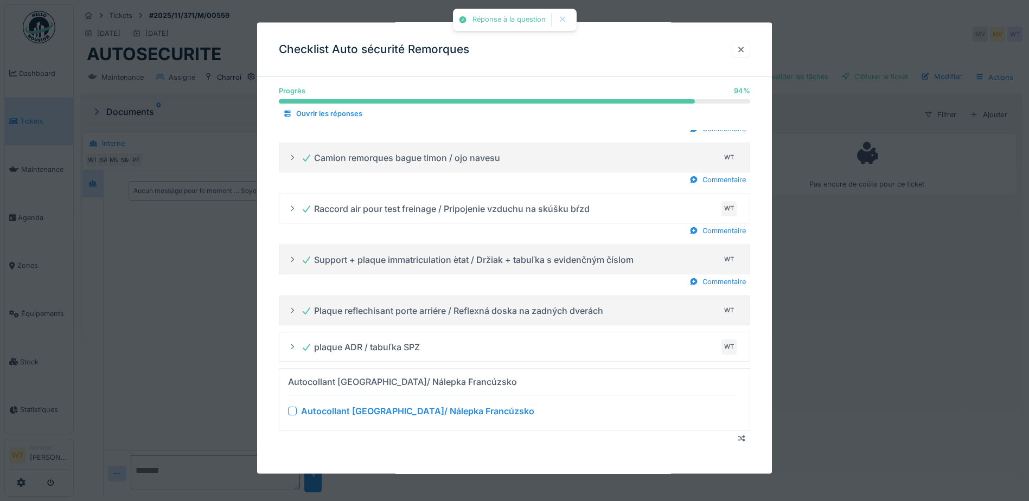
click at [291, 409] on div at bounding box center [292, 411] width 9 height 9
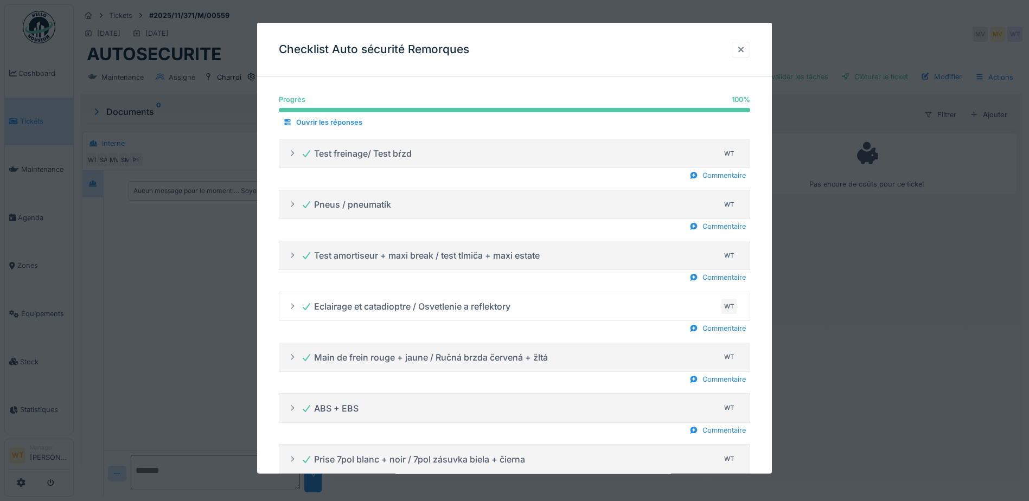
scroll to position [0, 0]
click at [743, 53] on div at bounding box center [741, 49] width 9 height 10
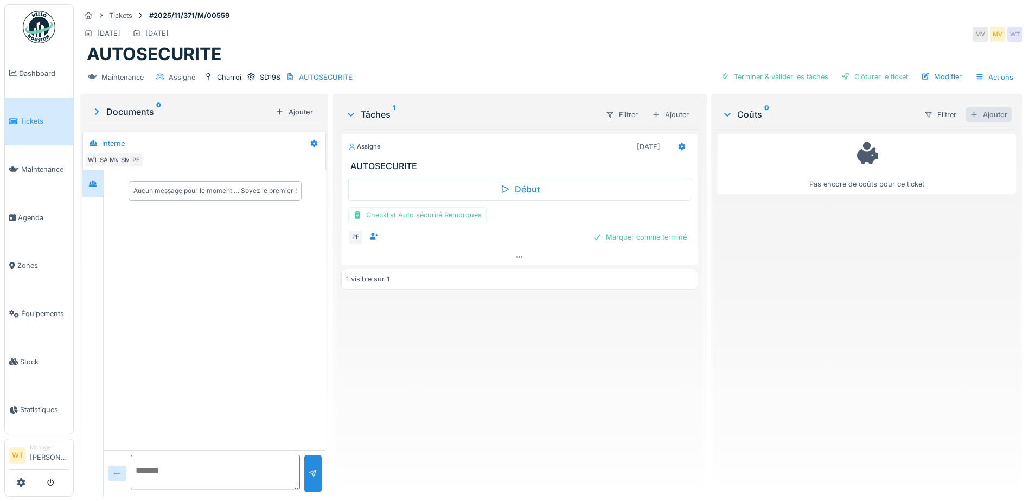
click at [968, 116] on div "Ajouter" at bounding box center [989, 114] width 46 height 15
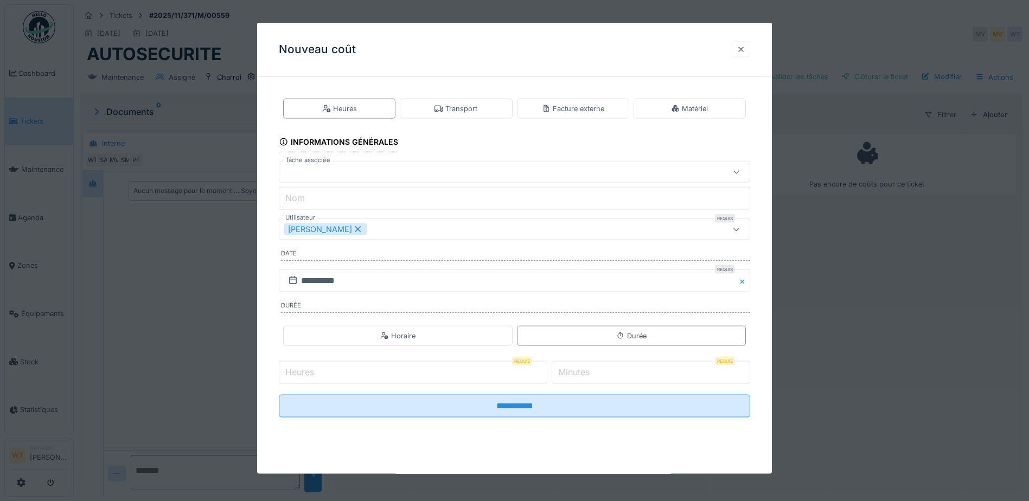
click at [745, 48] on div at bounding box center [741, 49] width 9 height 10
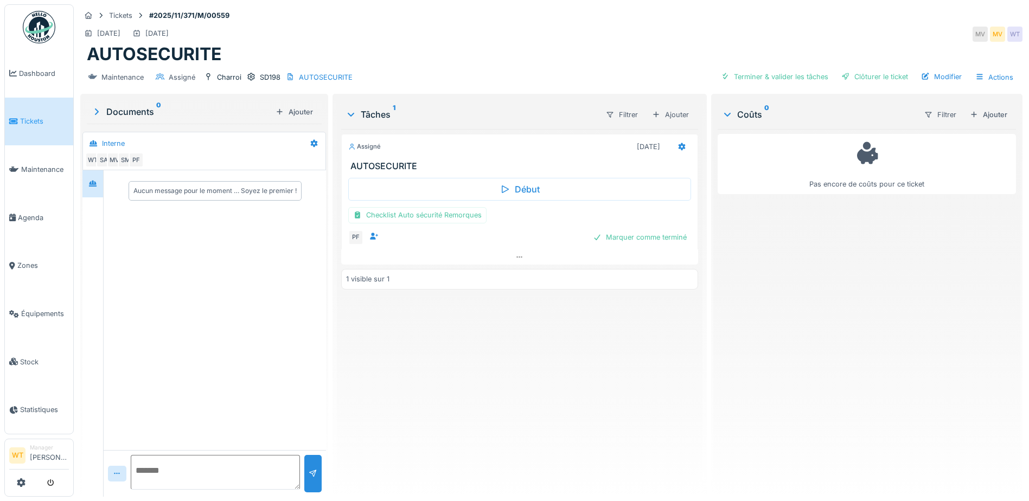
click at [991, 122] on div "Filtrer Ajouter" at bounding box center [963, 115] width 97 height 20
click at [980, 112] on div "Ajouter" at bounding box center [989, 114] width 46 height 15
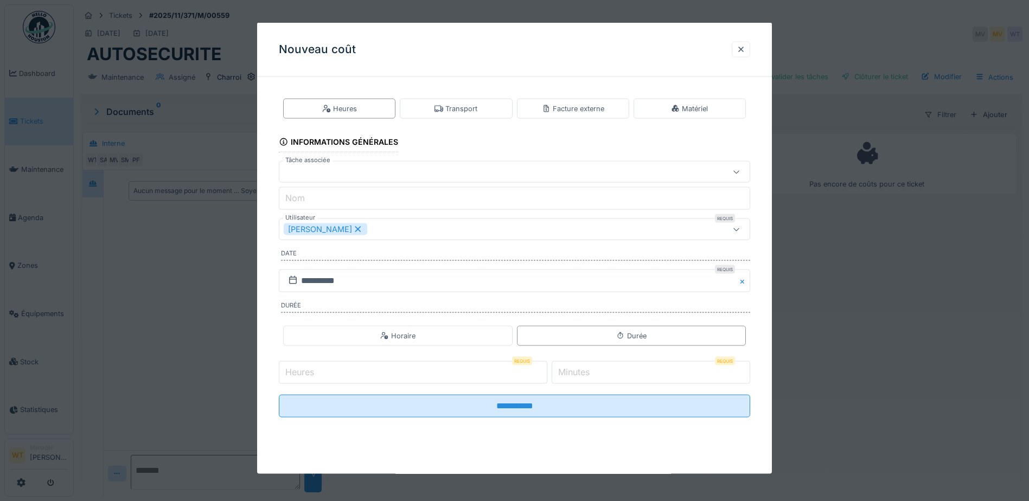
click at [353, 228] on icon at bounding box center [358, 230] width 10 height 8
click at [347, 228] on div "Utilisateurs" at bounding box center [487, 230] width 406 height 12
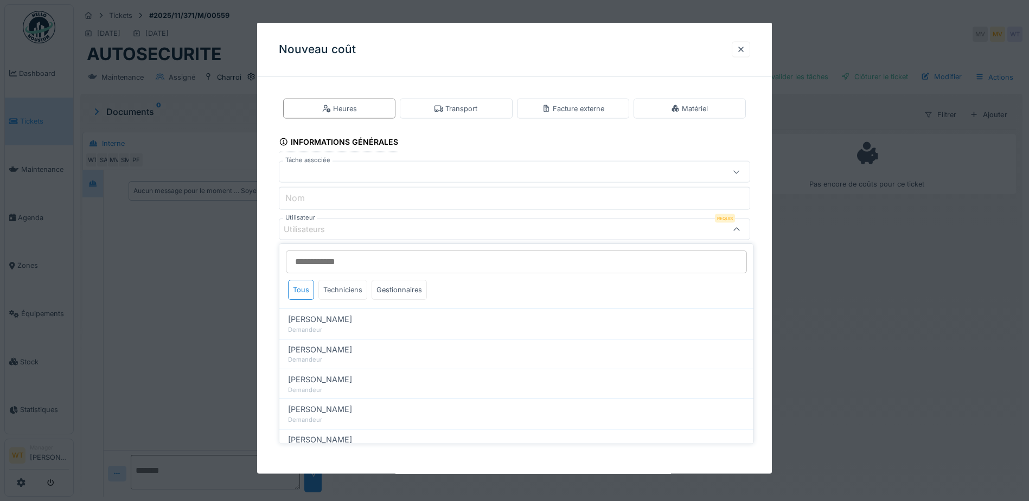
click at [354, 286] on div "Techniciens" at bounding box center [342, 290] width 49 height 20
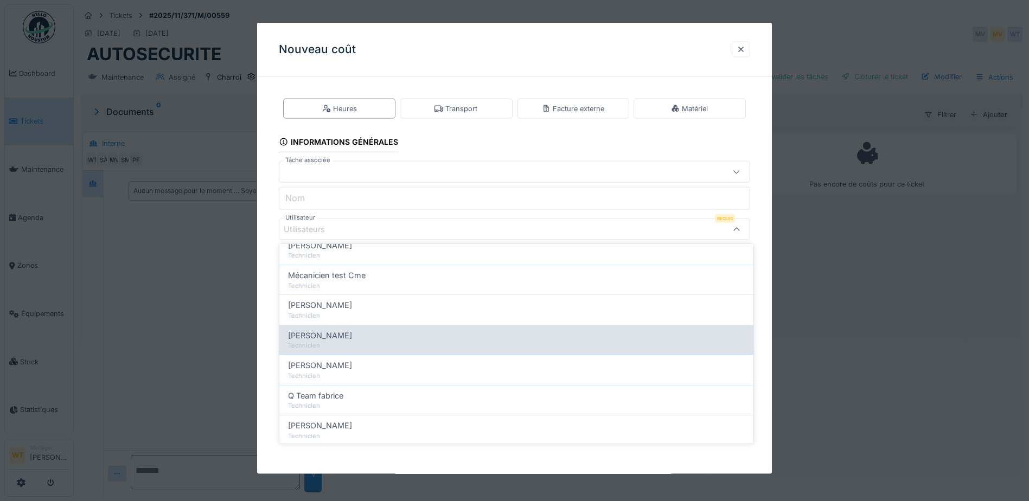
scroll to position [109, 0]
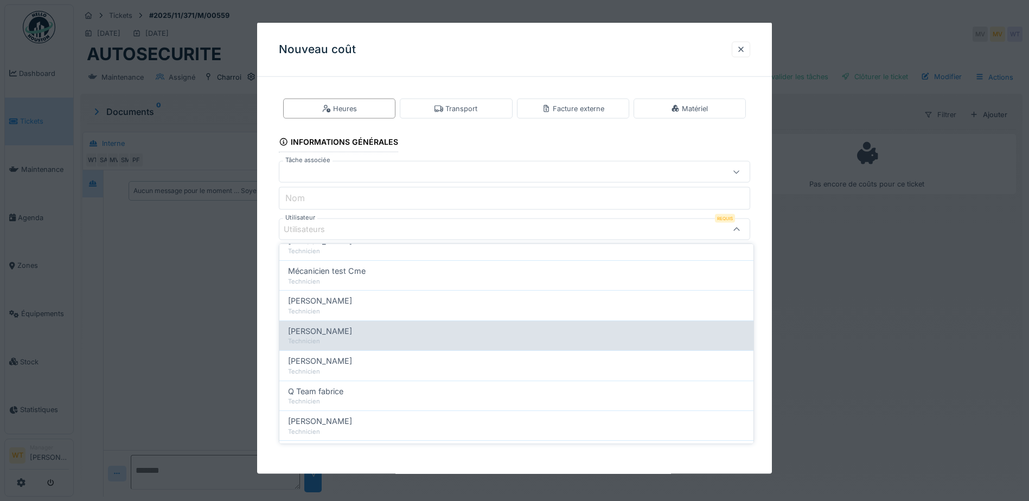
click at [363, 341] on div "Technicien" at bounding box center [516, 341] width 457 height 9
type input "*****"
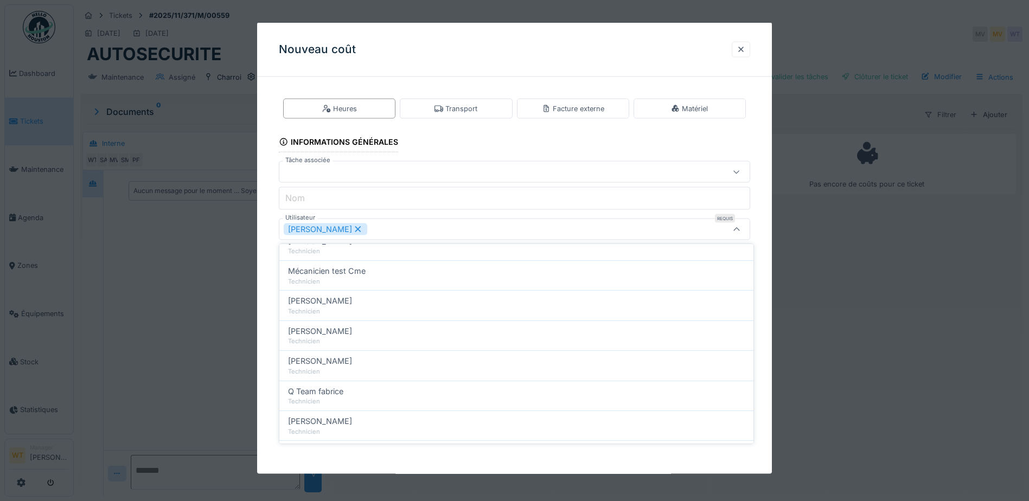
click at [411, 231] on div "Patrick Fridmansky" at bounding box center [487, 230] width 406 height 12
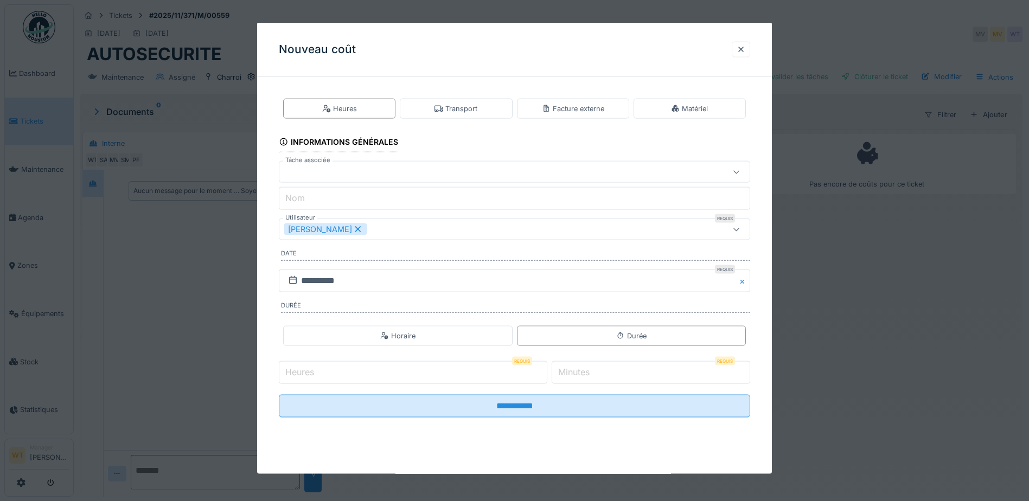
click at [377, 371] on input "Heures" at bounding box center [413, 372] width 269 height 23
type input "*"
click at [614, 377] on input "*" at bounding box center [651, 372] width 199 height 23
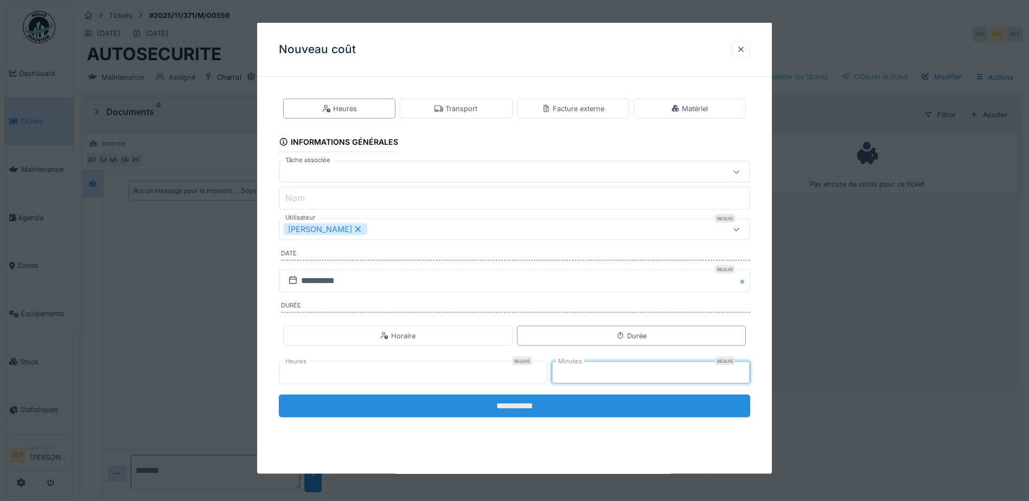
type input "**"
click at [609, 402] on input "**********" at bounding box center [514, 406] width 471 height 23
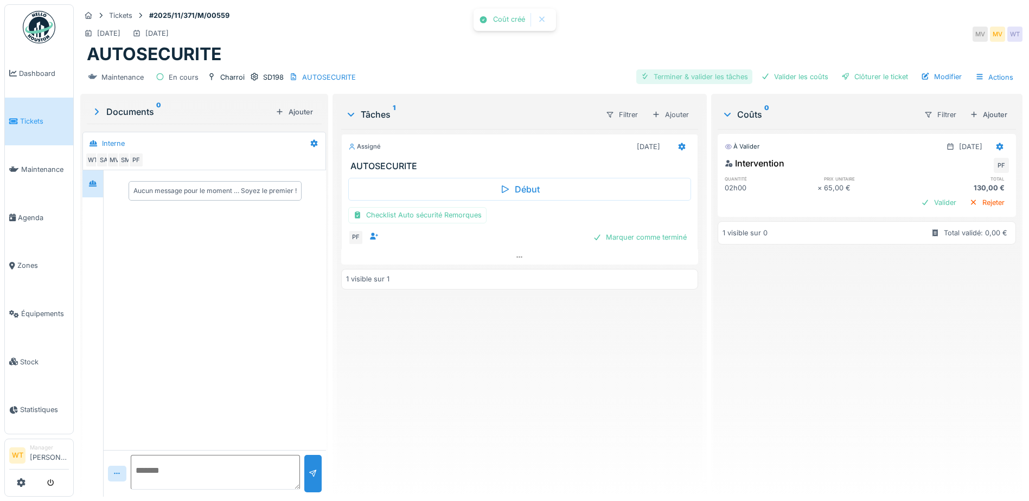
click at [703, 72] on div "Terminer & valider les tâches" at bounding box center [694, 76] width 116 height 15
click at [788, 74] on div "Valider les coûts" at bounding box center [795, 76] width 76 height 15
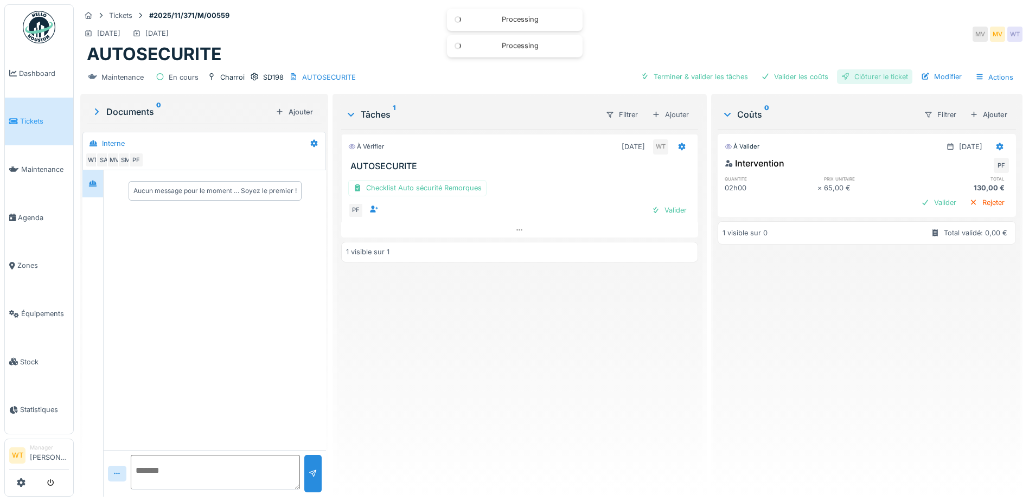
click at [860, 80] on div "Clôturer le ticket" at bounding box center [874, 76] width 75 height 15
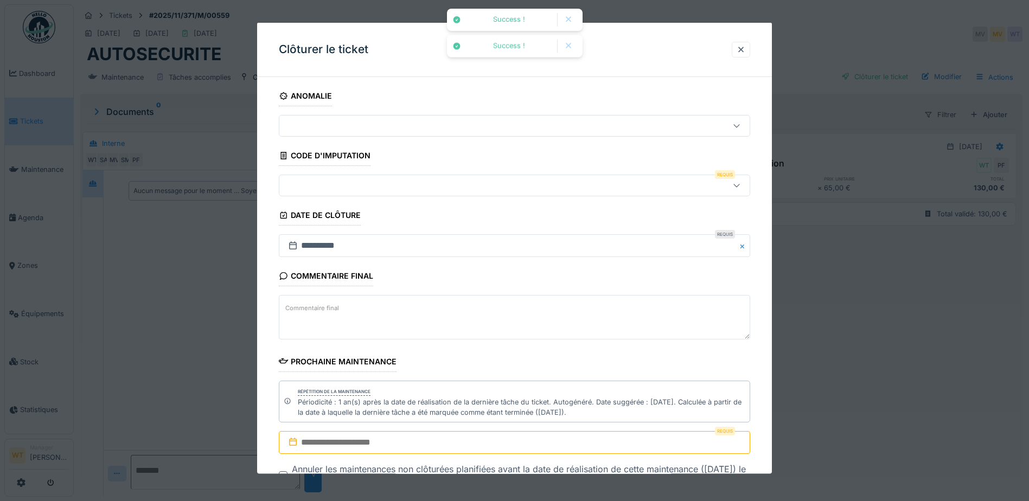
click at [414, 184] on div at bounding box center [487, 186] width 406 height 12
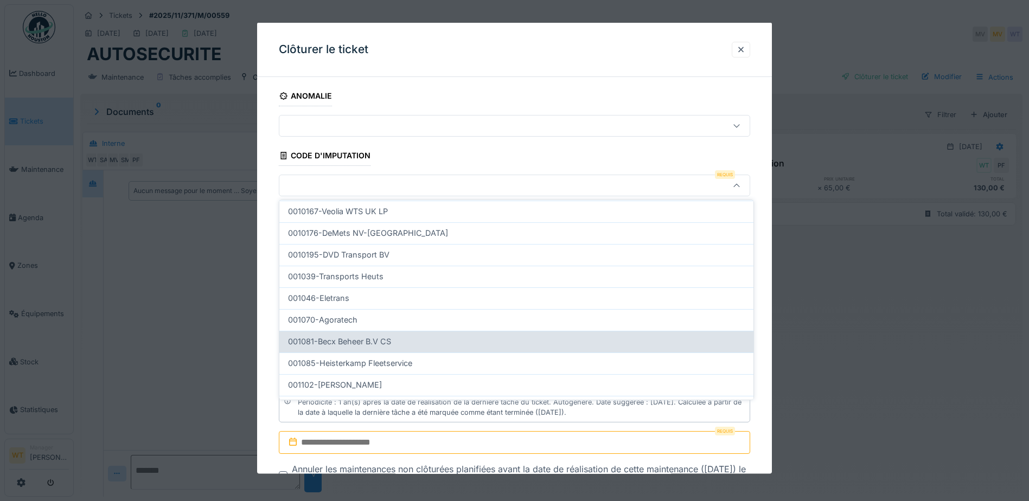
scroll to position [346, 0]
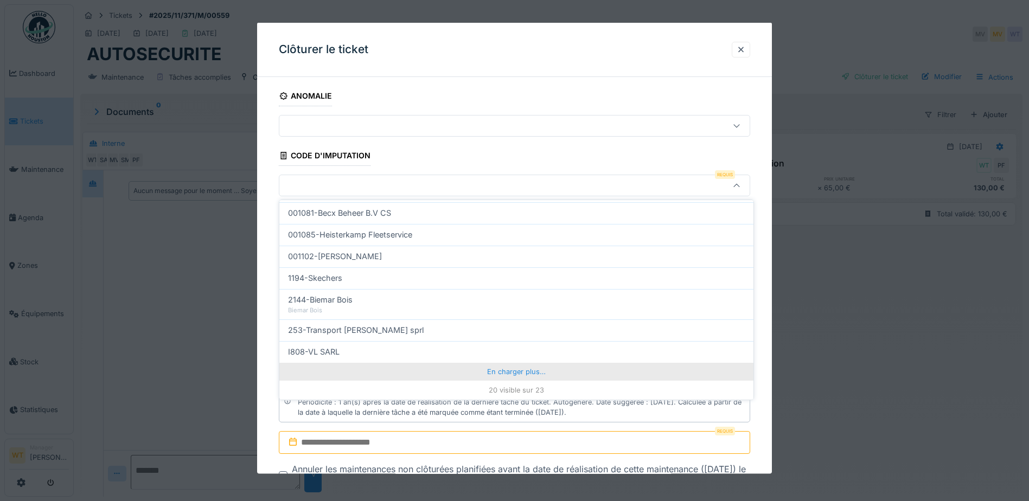
click at [511, 374] on div "En charger plus…" at bounding box center [516, 371] width 474 height 17
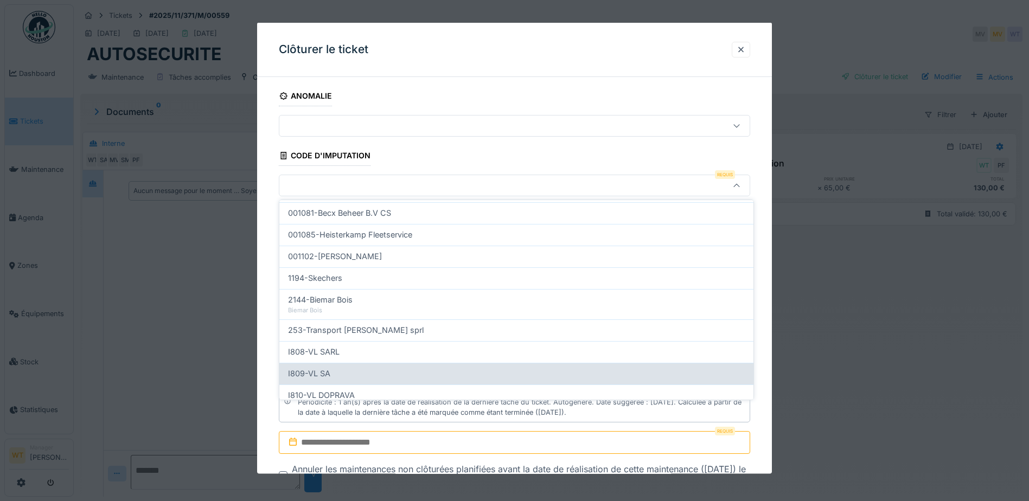
click at [403, 378] on div "I809-VL SA" at bounding box center [516, 374] width 457 height 12
type input "***"
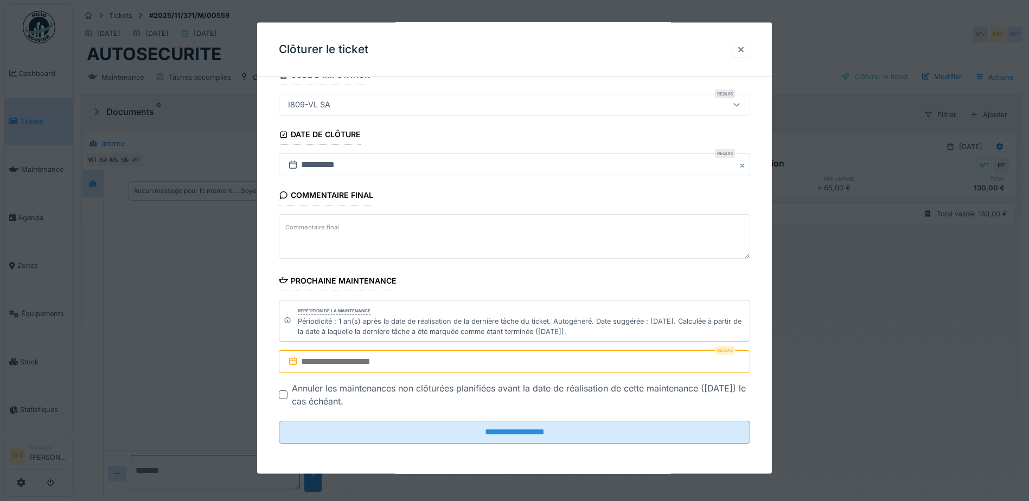
scroll to position [8, 0]
click at [411, 365] on input "text" at bounding box center [514, 361] width 471 height 23
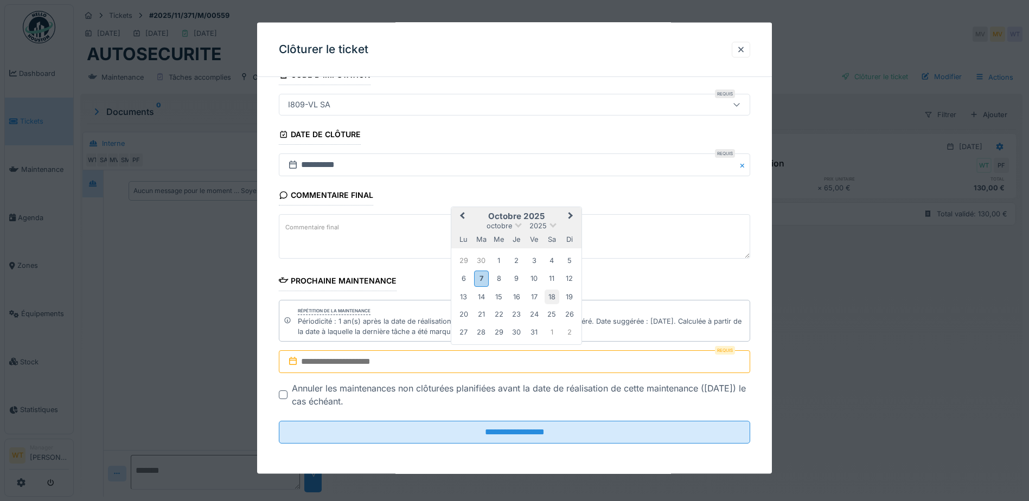
click at [553, 297] on div "18" at bounding box center [552, 296] width 15 height 15
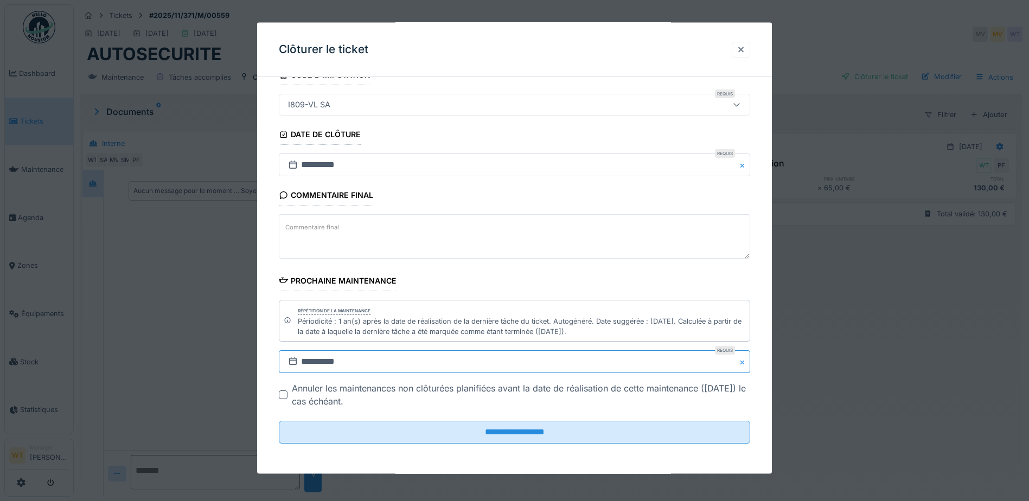
click at [450, 362] on input "**********" at bounding box center [514, 361] width 471 height 23
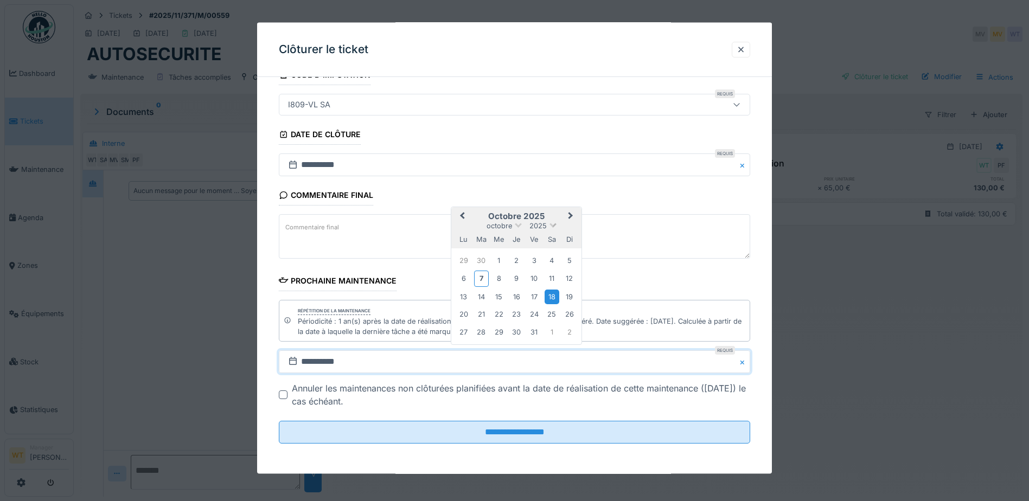
click at [552, 225] on span at bounding box center [553, 224] width 7 height 7
click at [526, 252] on div "2026" at bounding box center [516, 253] width 64 height 11
click at [570, 220] on button "Next Month" at bounding box center [571, 217] width 17 height 17
click at [500, 297] on div "18" at bounding box center [499, 297] width 15 height 15
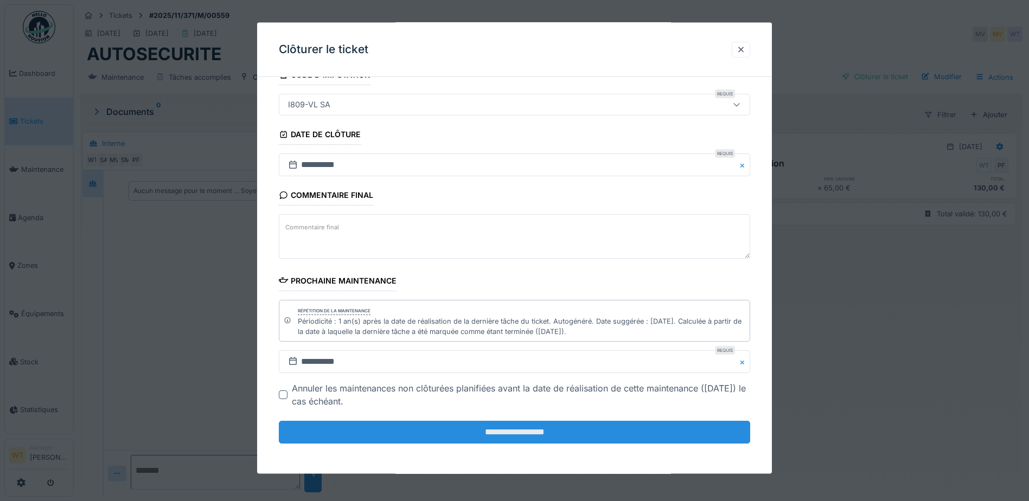
click at [430, 430] on input "**********" at bounding box center [514, 432] width 471 height 23
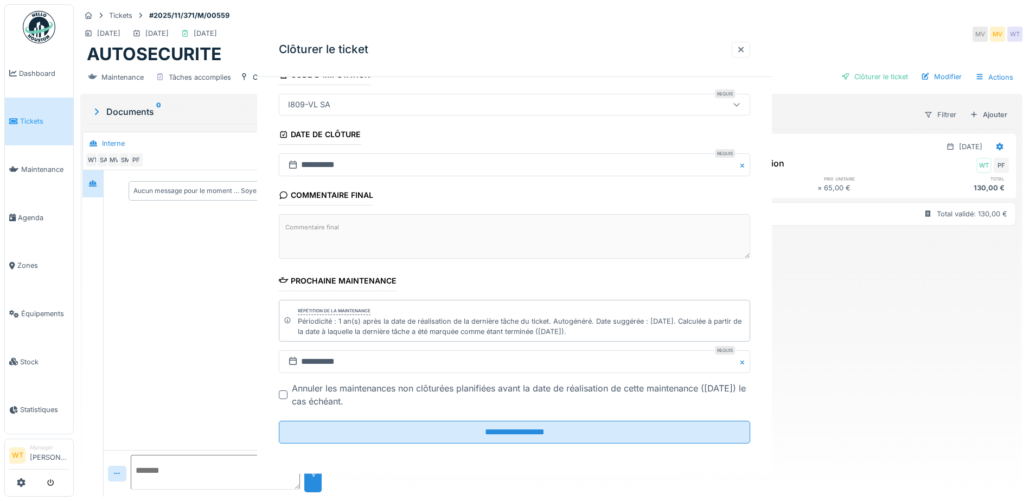
scroll to position [0, 0]
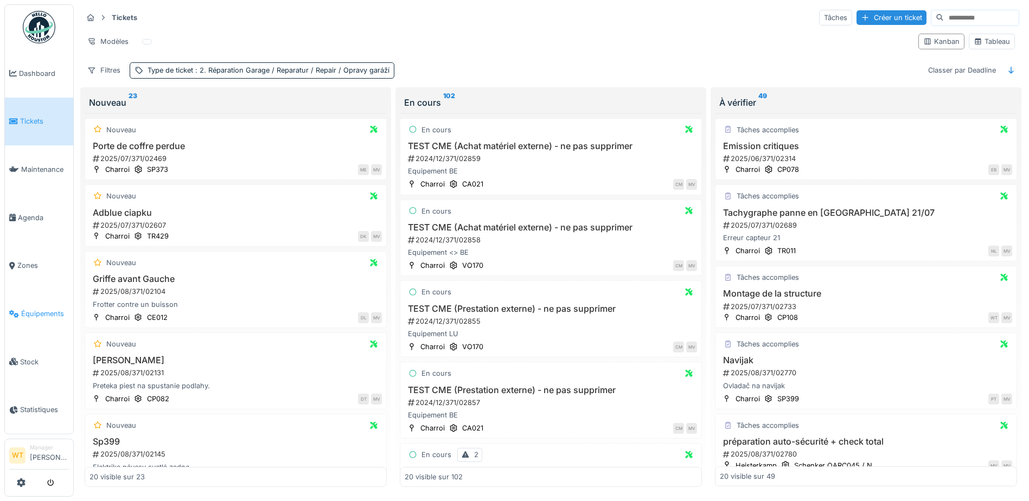
click at [34, 311] on span "Équipements" at bounding box center [45, 314] width 48 height 10
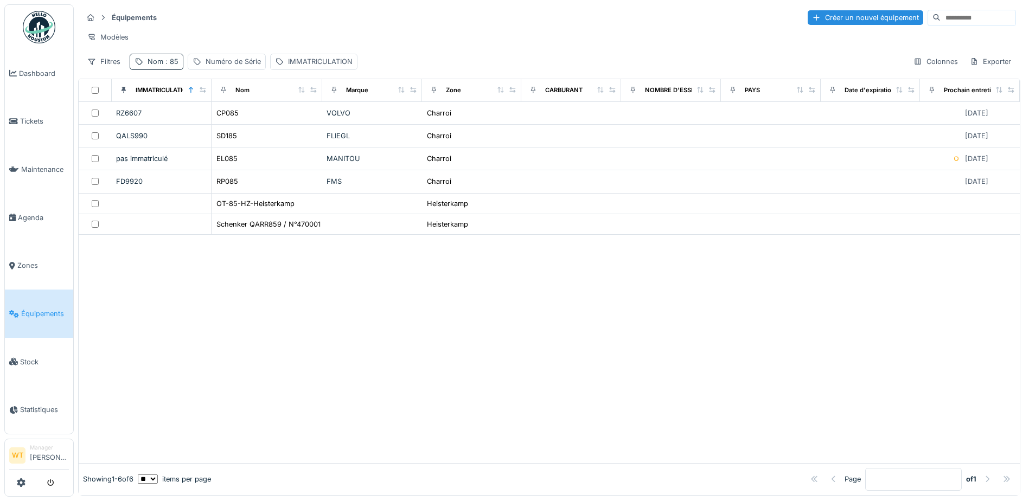
click at [170, 66] on span ": 85" at bounding box center [170, 62] width 15 height 8
click at [234, 124] on icon at bounding box center [229, 121] width 9 height 7
click at [304, 67] on div "IMMATRICULATION" at bounding box center [320, 61] width 65 height 10
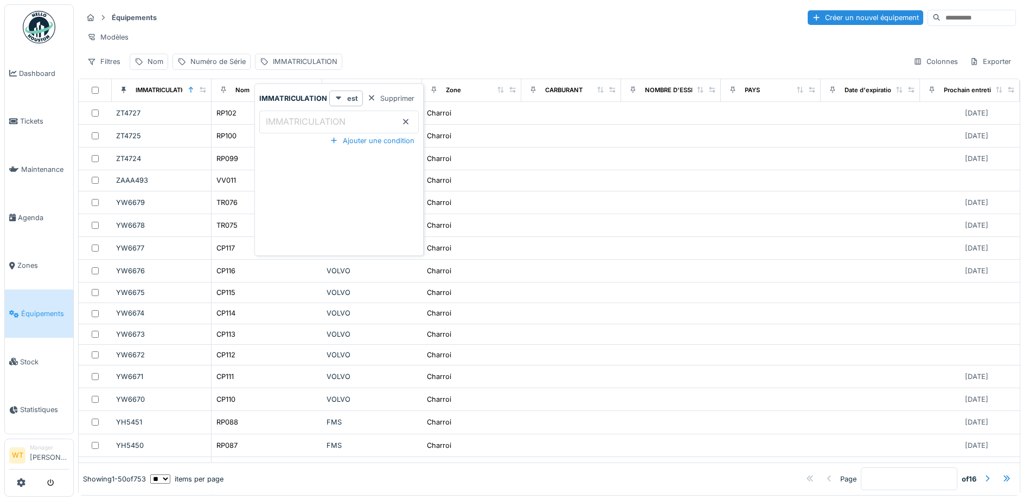
click at [315, 121] on label "IMMATRICULATION" at bounding box center [306, 121] width 84 height 13
click at [315, 121] on input "IMMATRICULATION" at bounding box center [338, 122] width 159 height 23
type input "***"
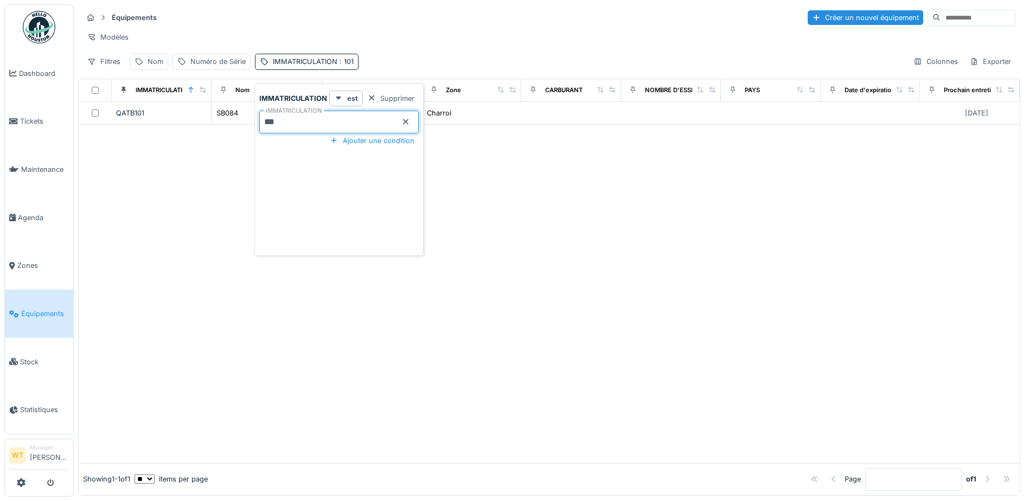
click at [432, 16] on div "Équipements Créer un nouvel équipement" at bounding box center [549, 18] width 934 height 18
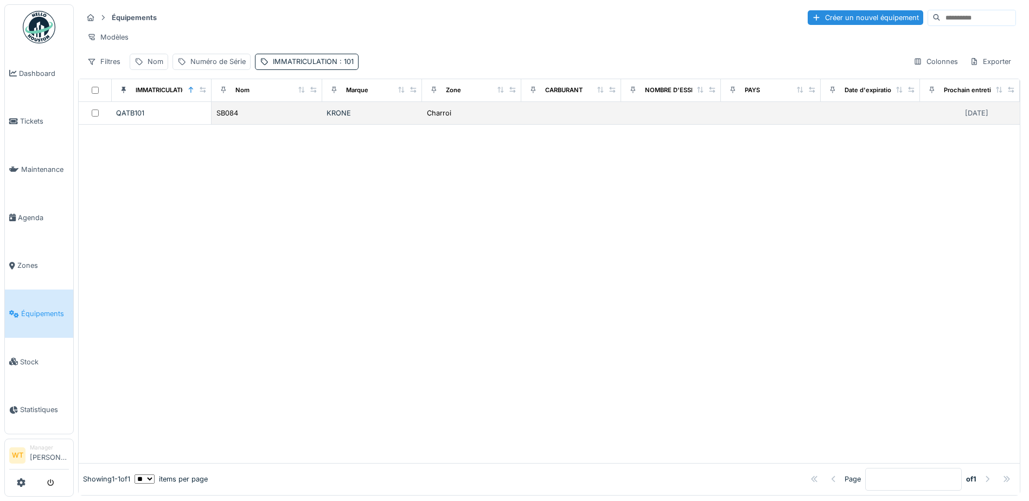
click at [322, 120] on td "KRONE" at bounding box center [372, 113] width 100 height 23
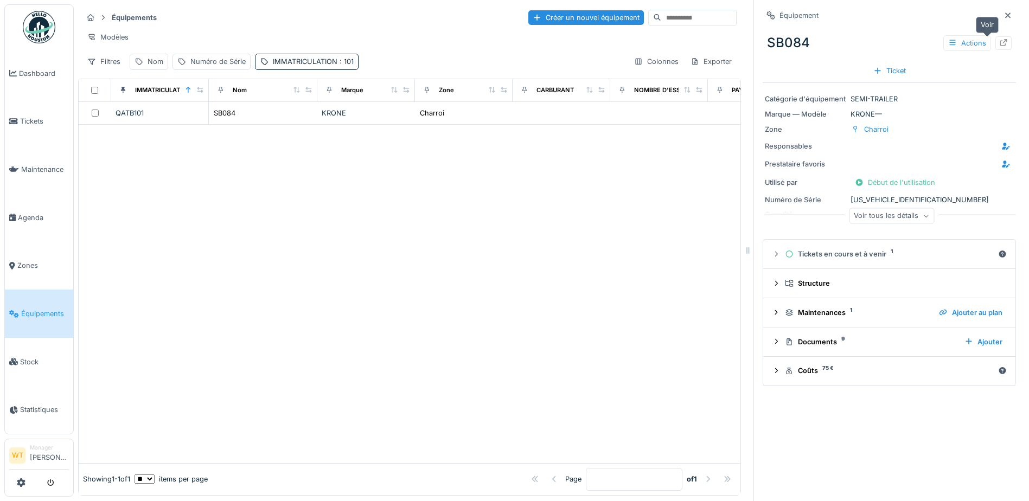
click at [996, 44] on div at bounding box center [1004, 43] width 16 height 14
click at [303, 67] on div "IMMATRICULATION : 101" at bounding box center [313, 61] width 81 height 10
click at [301, 122] on input "***" at bounding box center [338, 122] width 159 height 23
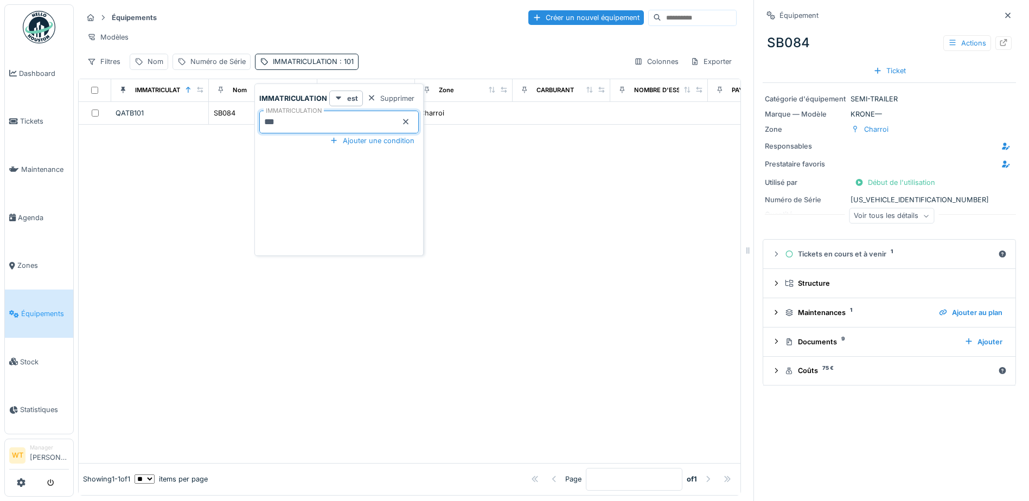
type input "***"
click at [387, 40] on div "Modèles" at bounding box center [409, 37] width 654 height 16
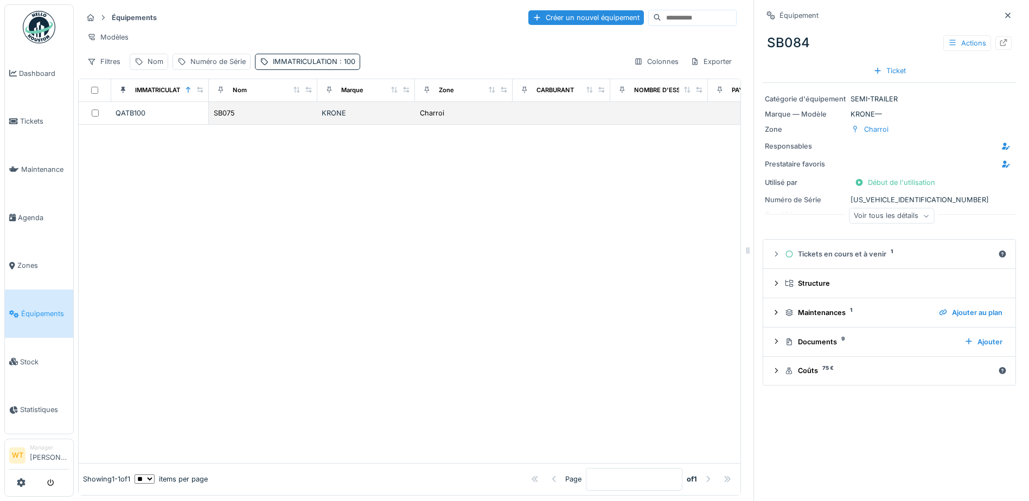
click at [342, 118] on div "KRONE" at bounding box center [366, 113] width 89 height 10
click at [999, 39] on icon at bounding box center [1003, 42] width 9 height 7
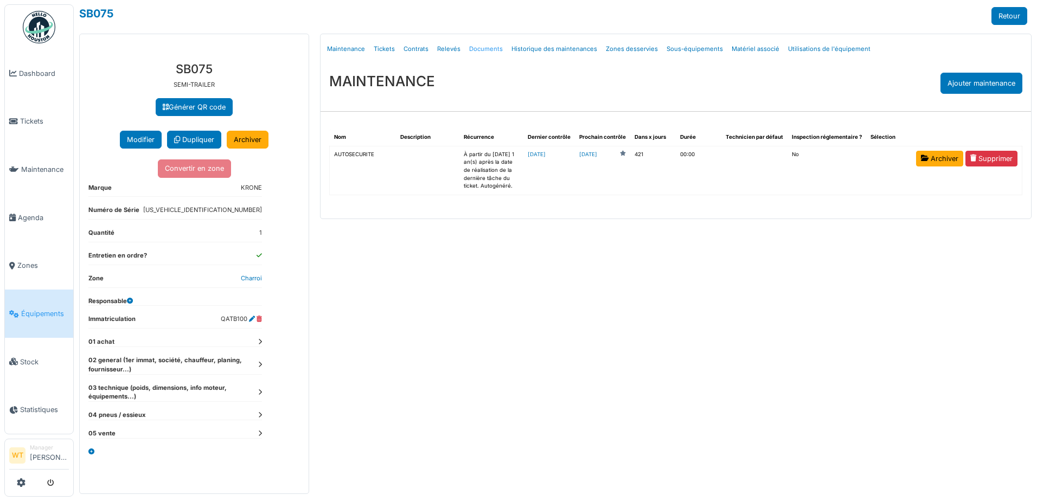
click at [481, 49] on link "Documents" at bounding box center [486, 48] width 42 height 25
select select "***"
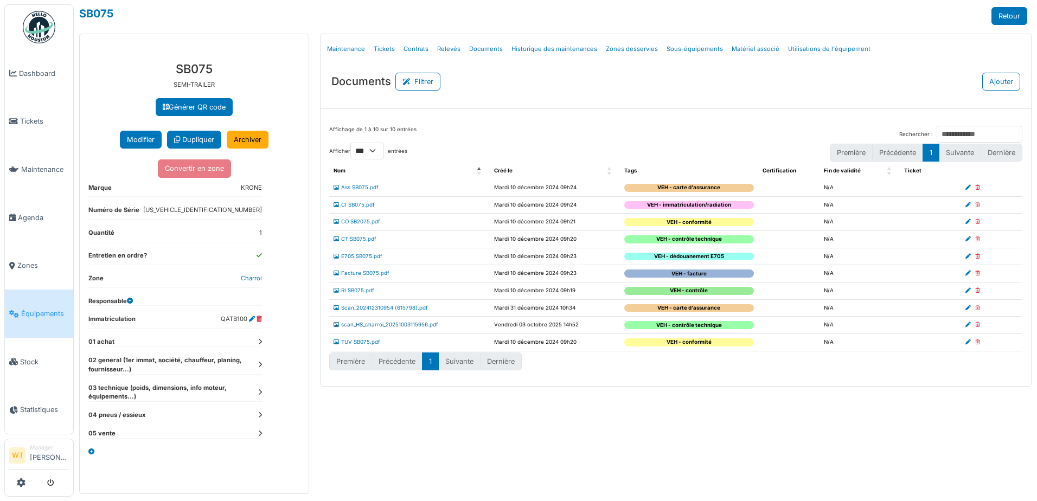
click at [345, 324] on link "scan_HS_charroi_20251003115956.pdf" at bounding box center [386, 325] width 105 height 6
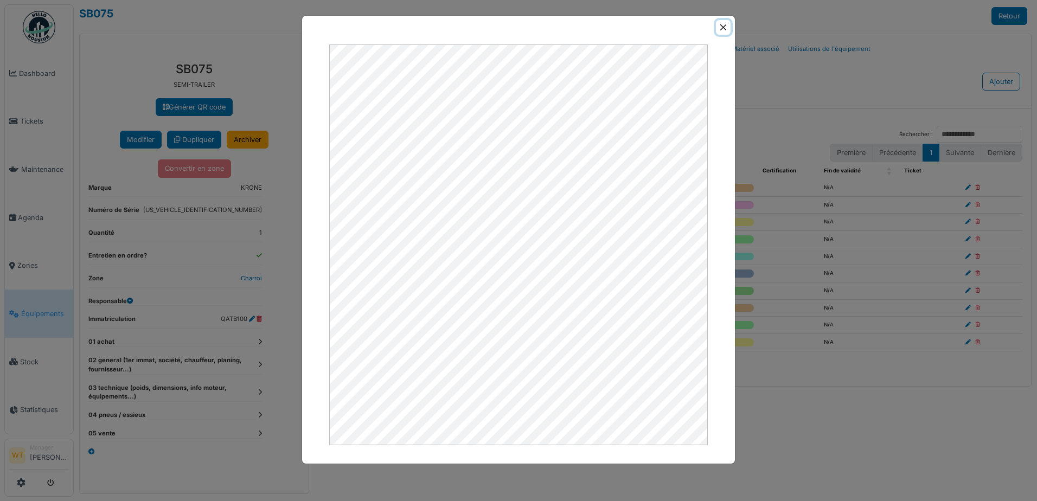
click at [724, 26] on button "Close" at bounding box center [723, 27] width 15 height 15
